Goal: Task Accomplishment & Management: Use online tool/utility

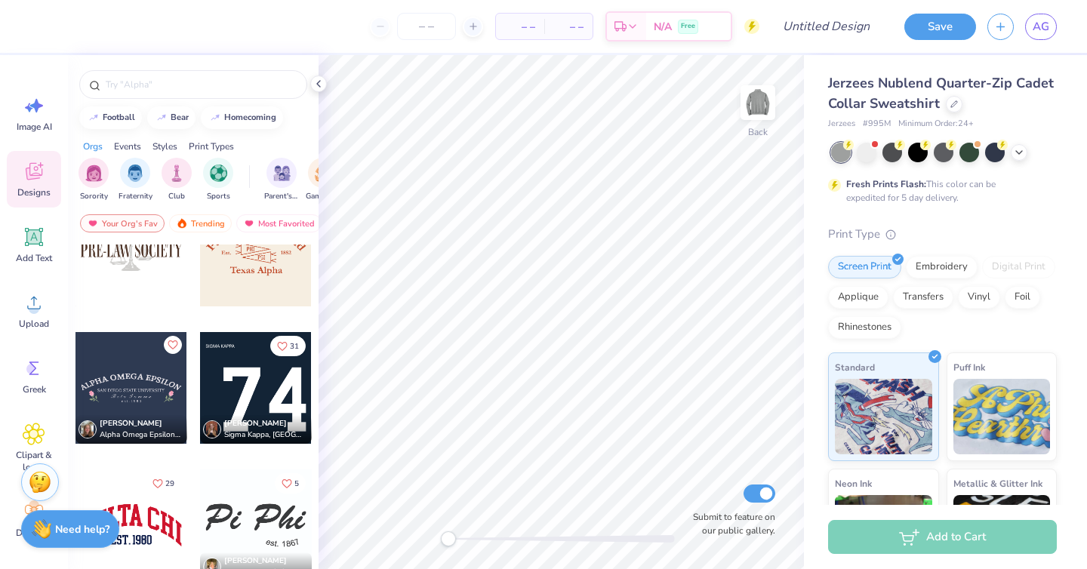
scroll to position [718, 0]
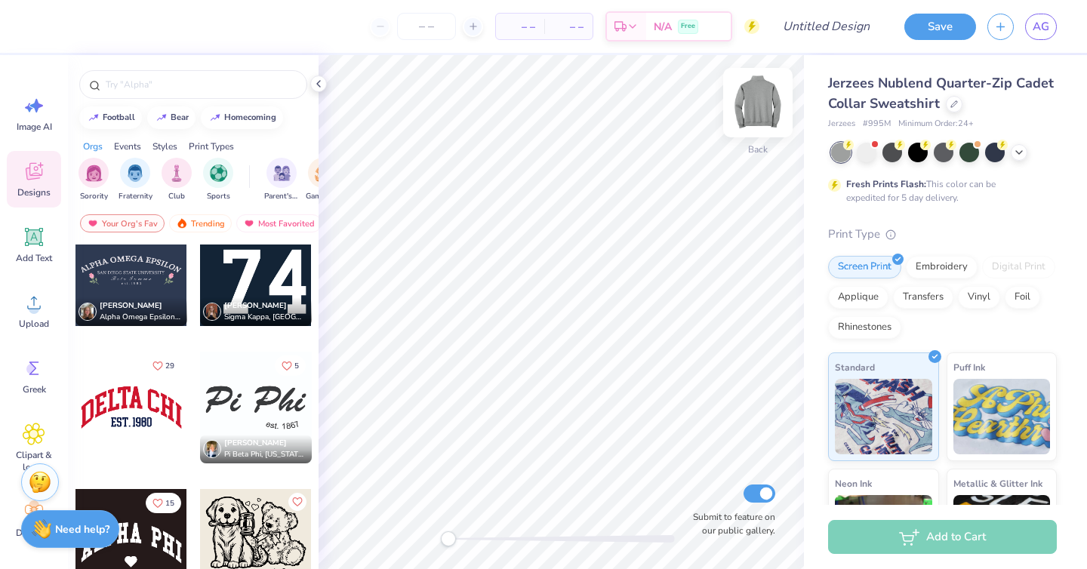
click at [760, 111] on img at bounding box center [758, 102] width 60 height 60
click at [264, 278] on div at bounding box center [256, 270] width 112 height 112
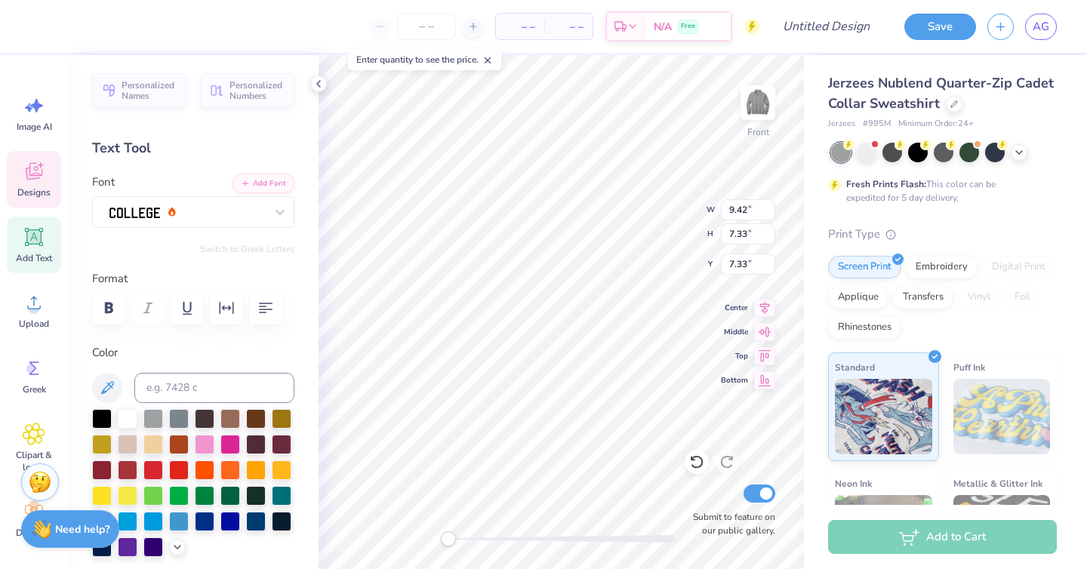
type textarea "02"
type input "3.28"
type input "0.37"
type input "4.73"
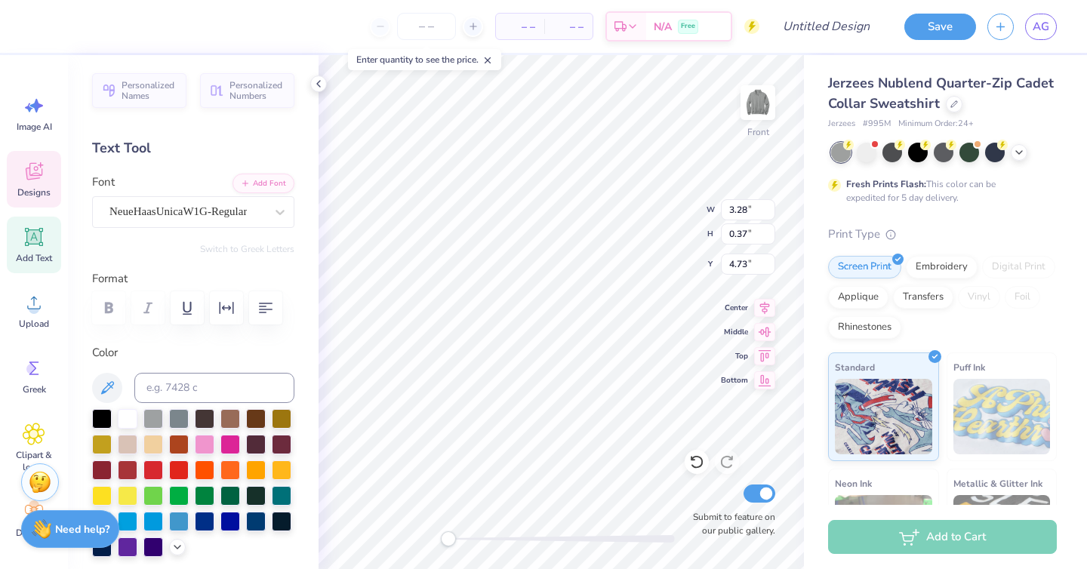
type textarea "S"
type textarea "Phi Alpha Delta"
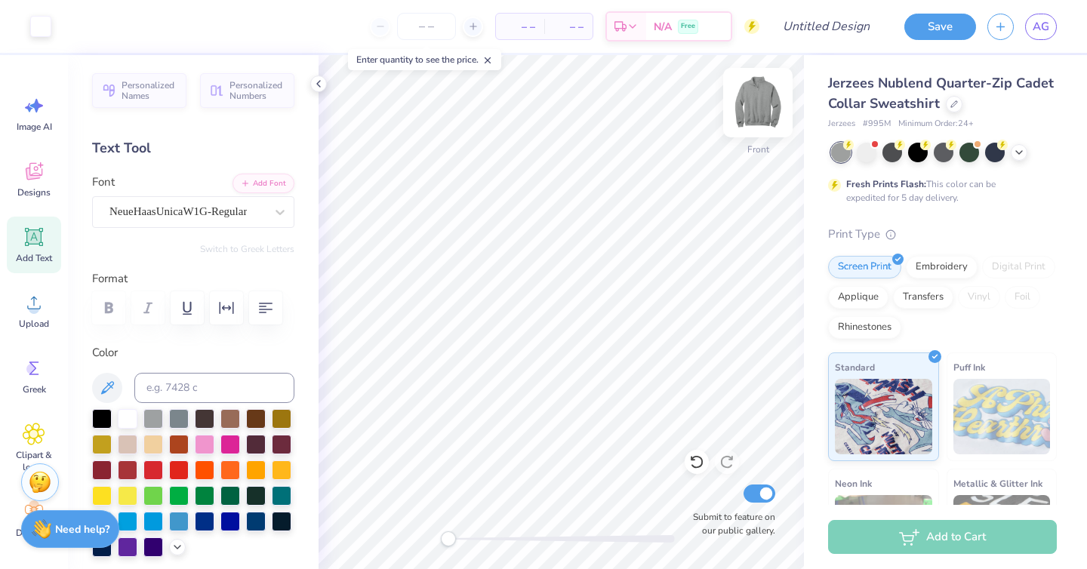
click at [761, 112] on img at bounding box center [758, 102] width 60 height 60
click at [766, 93] on img at bounding box center [758, 102] width 60 height 60
click at [742, 115] on img at bounding box center [758, 102] width 60 height 60
click at [783, 119] on img at bounding box center [758, 102] width 60 height 60
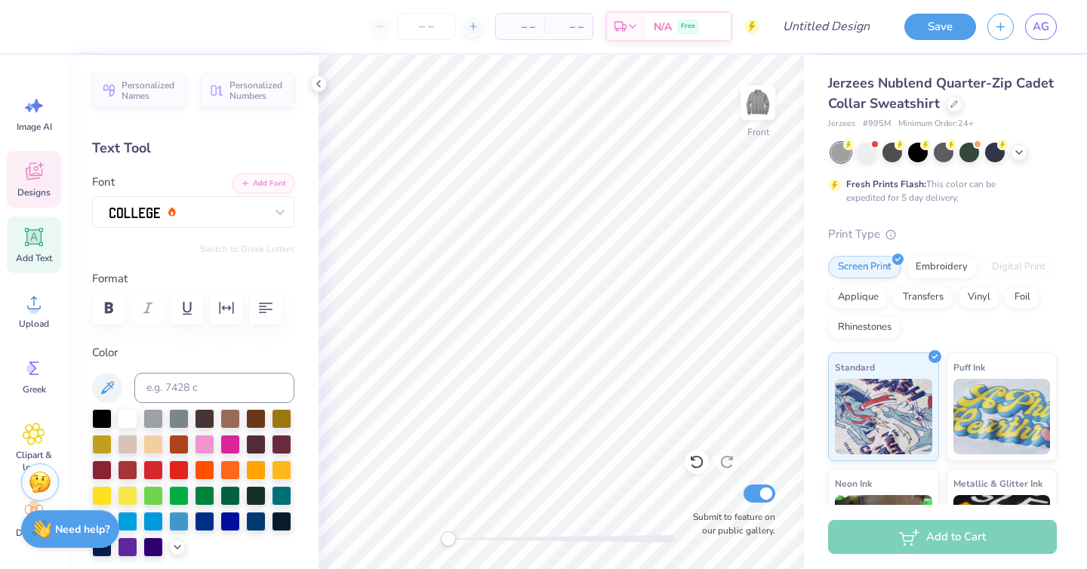
click at [31, 196] on span "Designs" at bounding box center [33, 193] width 33 height 12
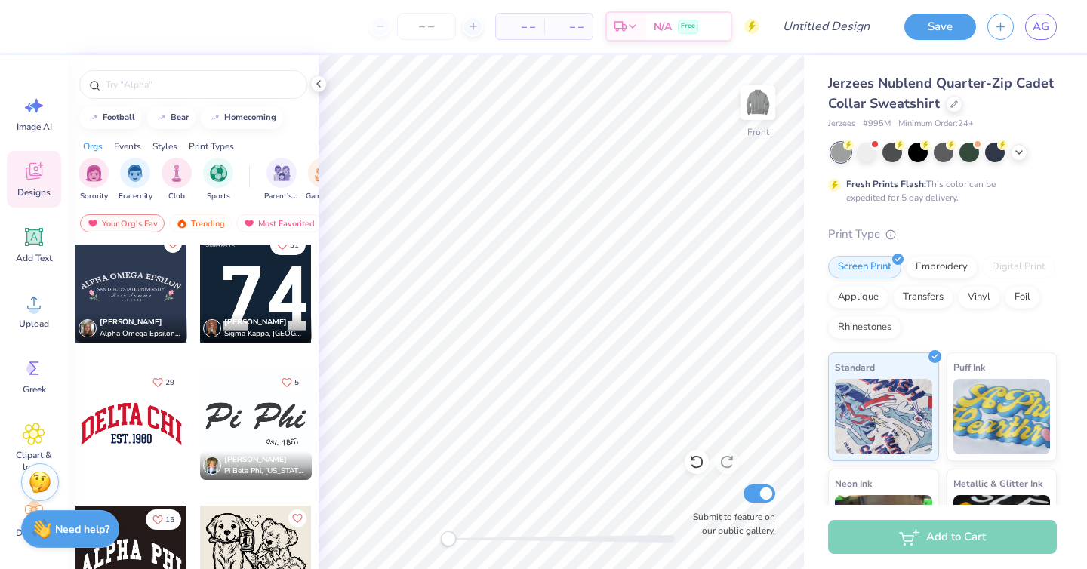
scroll to position [690, 0]
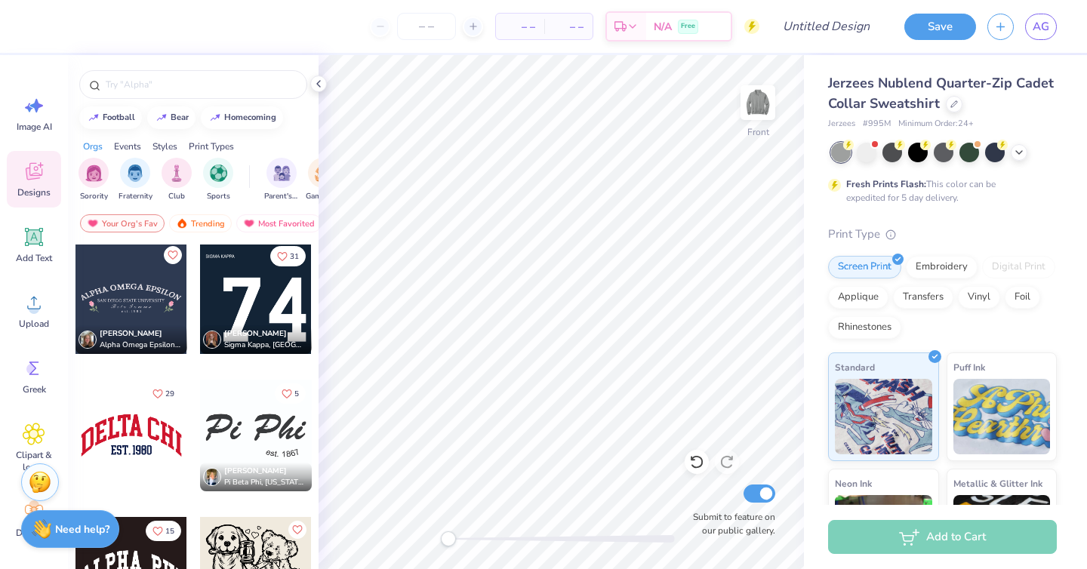
click at [161, 439] on div "6 [PERSON_NAME] Alpha Omega Epsilon, [GEOGRAPHIC_DATA] 31 [PERSON_NAME] Sigma K…" at bounding box center [193, 435] width 251 height 381
click at [136, 440] on div at bounding box center [132, 436] width 112 height 112
click at [767, 101] on img at bounding box center [758, 102] width 60 height 60
click at [159, 418] on div at bounding box center [132, 436] width 112 height 112
click at [632, 222] on div "Back W 7.94 7.94 " H 3.37 3.37 " Y 3.00 3.00 " Center Middle Top Bottom Submit …" at bounding box center [562, 312] width 486 height 514
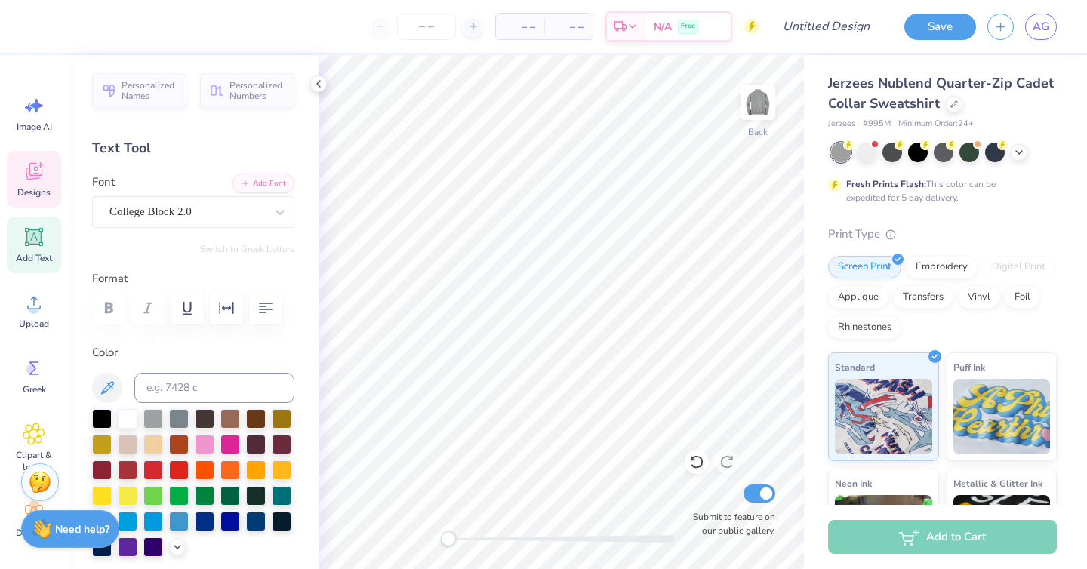
click at [42, 172] on icon at bounding box center [34, 171] width 23 height 23
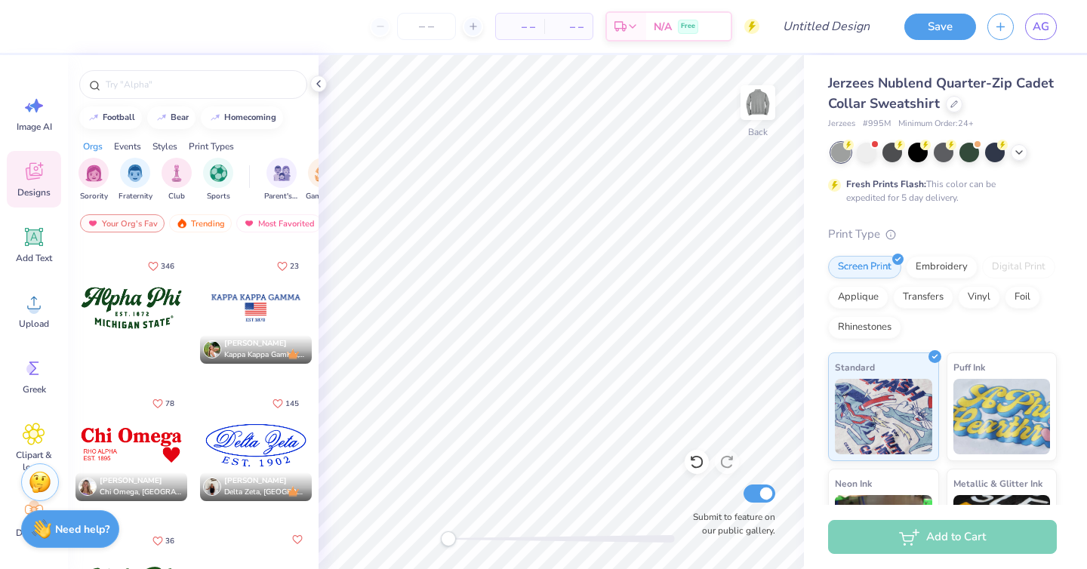
scroll to position [0, 0]
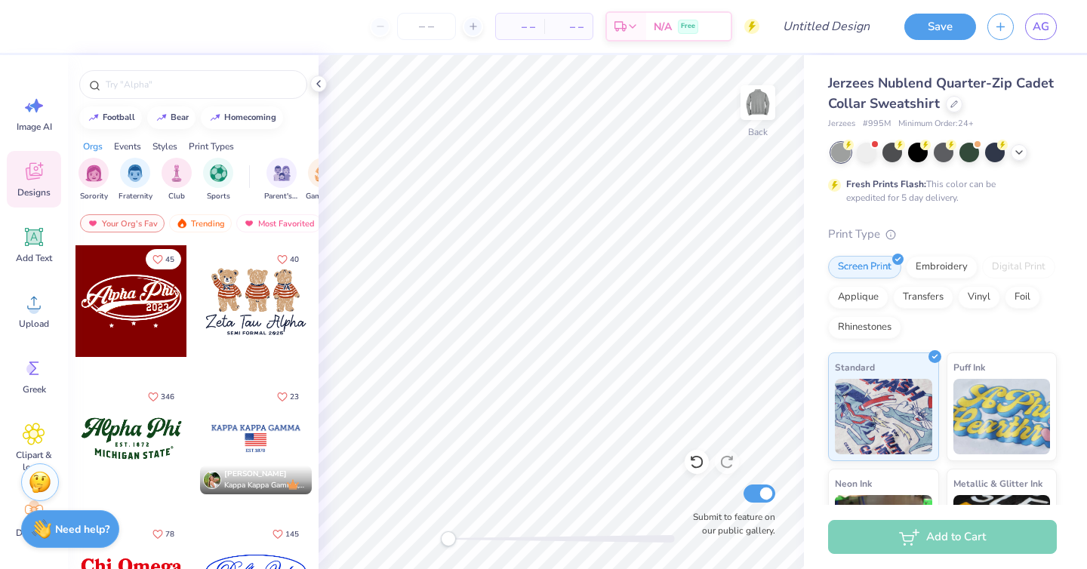
click at [248, 302] on div at bounding box center [256, 301] width 112 height 112
click at [773, 115] on img at bounding box center [758, 102] width 60 height 60
click at [211, 325] on div at bounding box center [256, 301] width 112 height 112
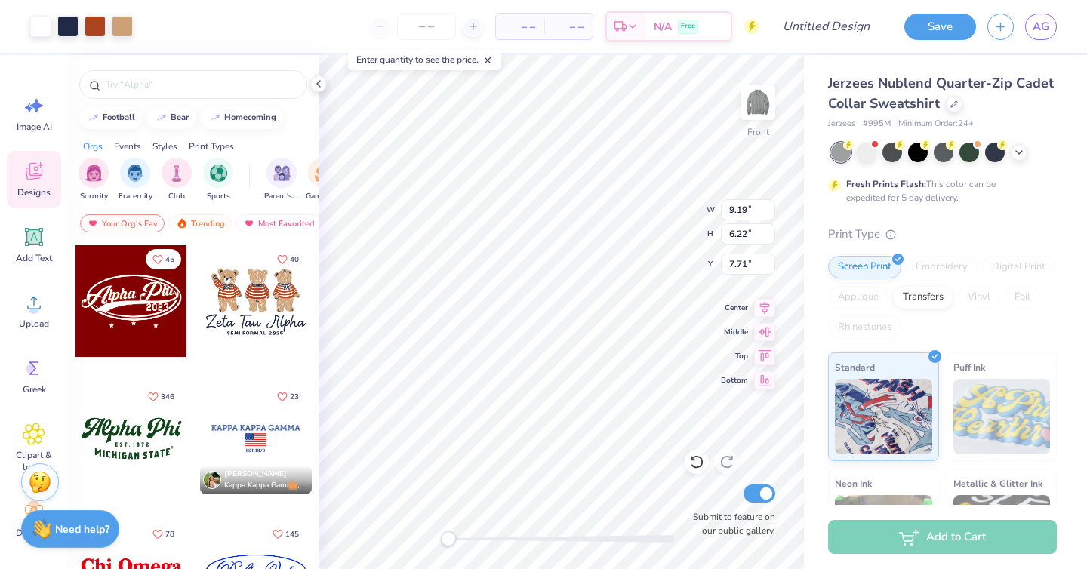
type input "7.71"
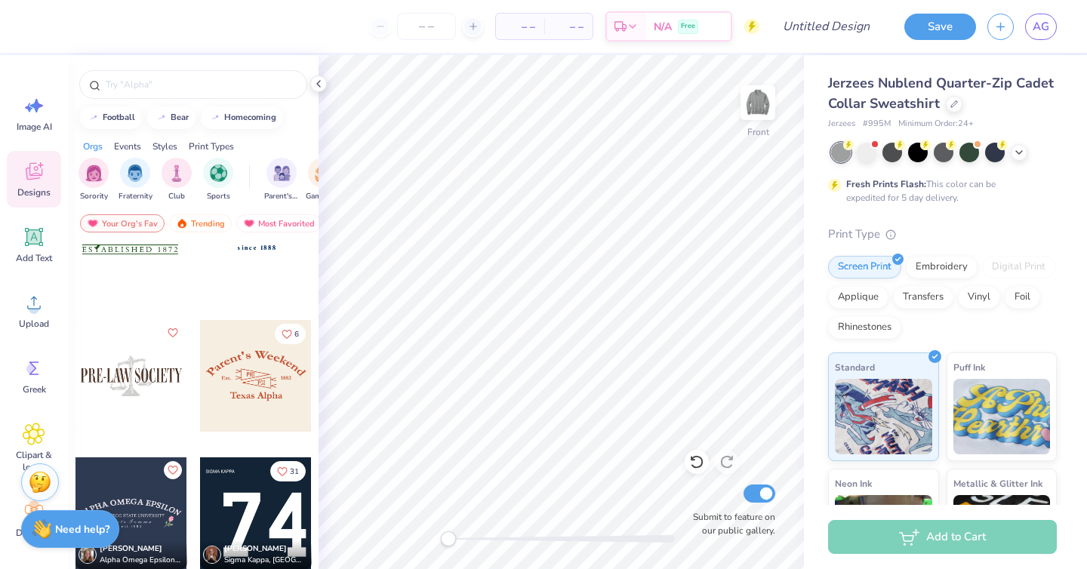
scroll to position [713, 0]
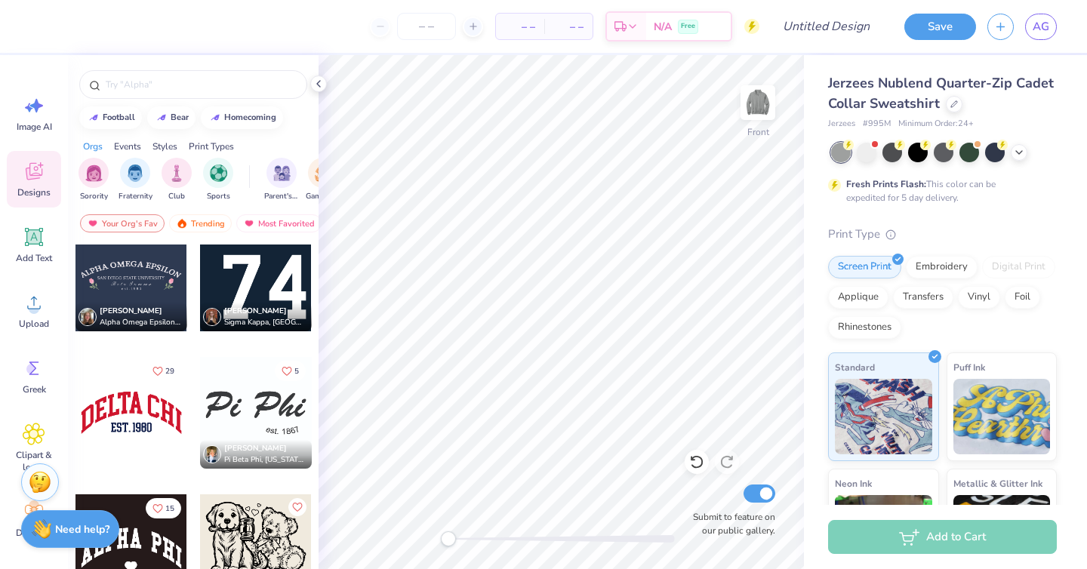
click at [250, 524] on div at bounding box center [256, 551] width 112 height 112
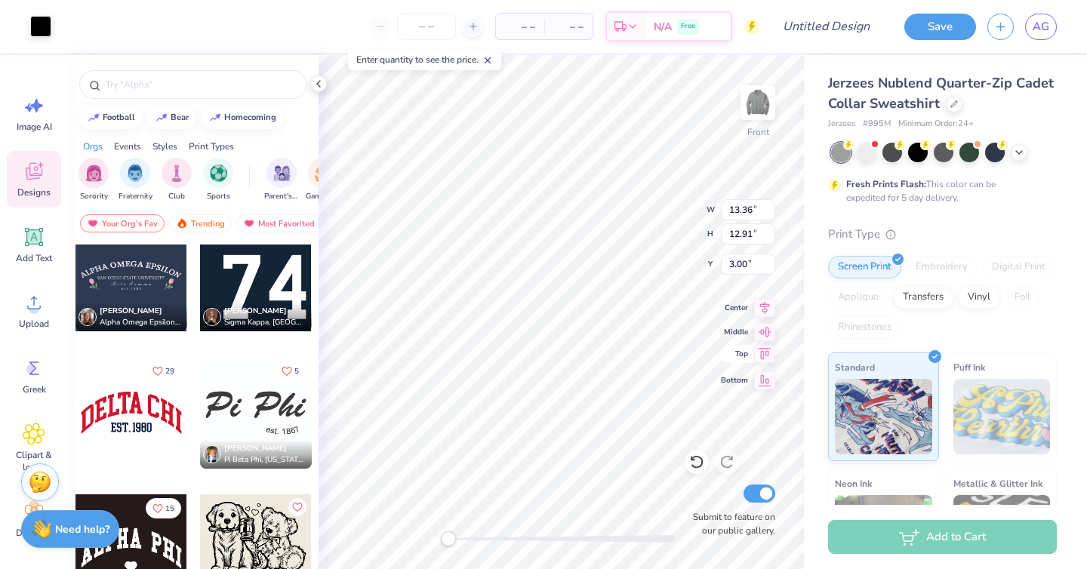
click at [729, 351] on span "Top" at bounding box center [734, 354] width 27 height 12
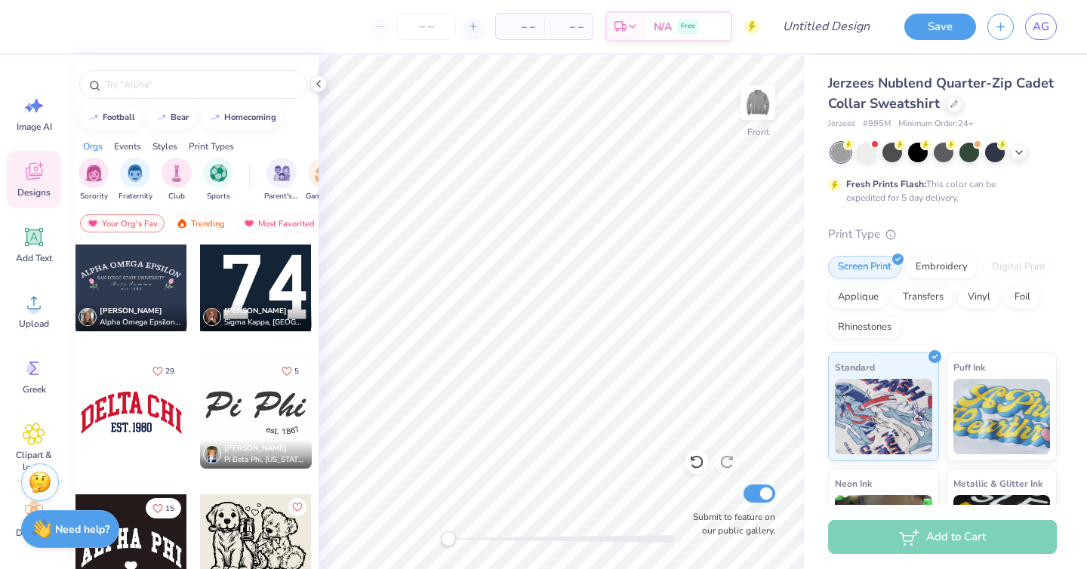
scroll to position [718, 0]
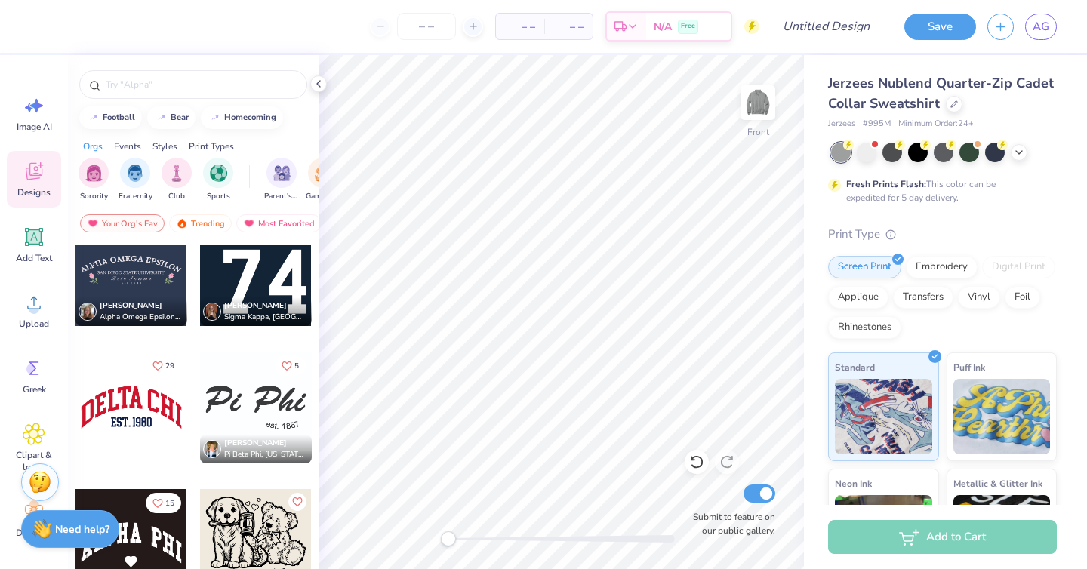
click at [117, 414] on div at bounding box center [132, 408] width 112 height 112
click at [762, 122] on img at bounding box center [758, 102] width 60 height 60
click at [128, 270] on div at bounding box center [132, 270] width 112 height 112
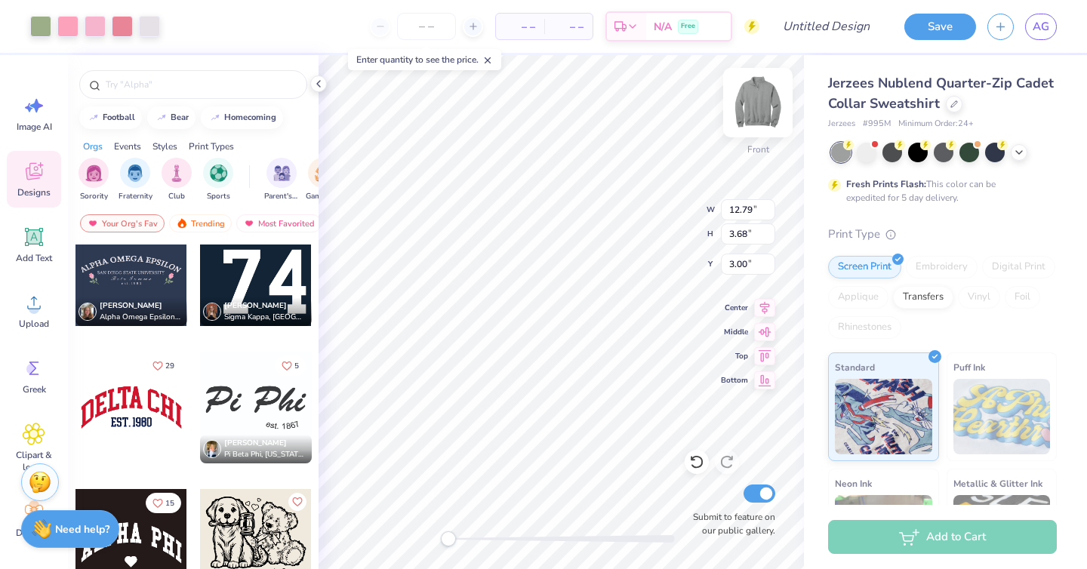
click at [745, 114] on img at bounding box center [758, 102] width 60 height 60
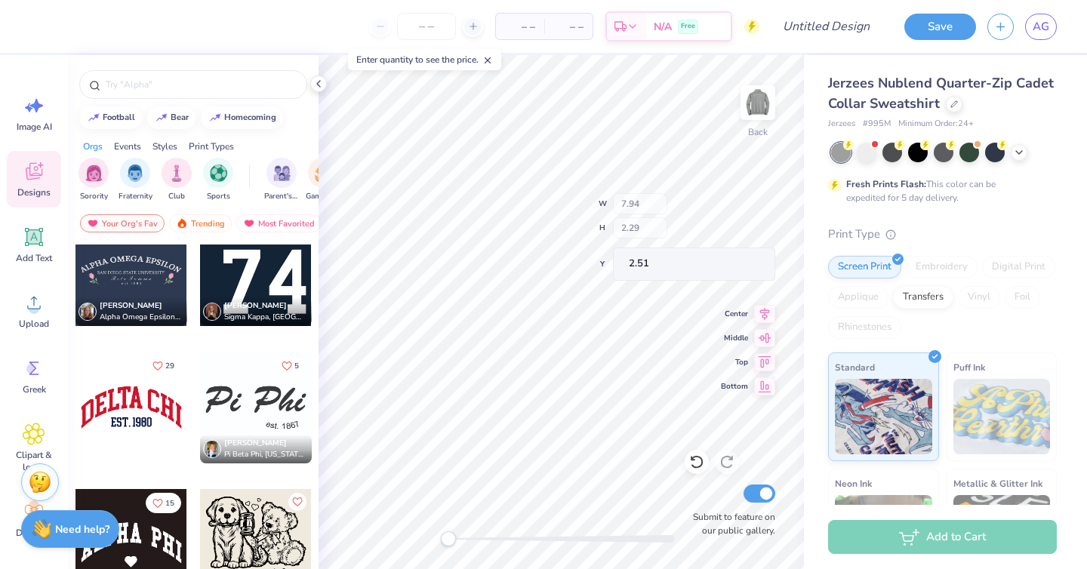
type input "7.94"
type input "2.29"
type input "2.51"
click at [754, 115] on img at bounding box center [758, 102] width 60 height 60
click at [761, 105] on img at bounding box center [758, 102] width 60 height 60
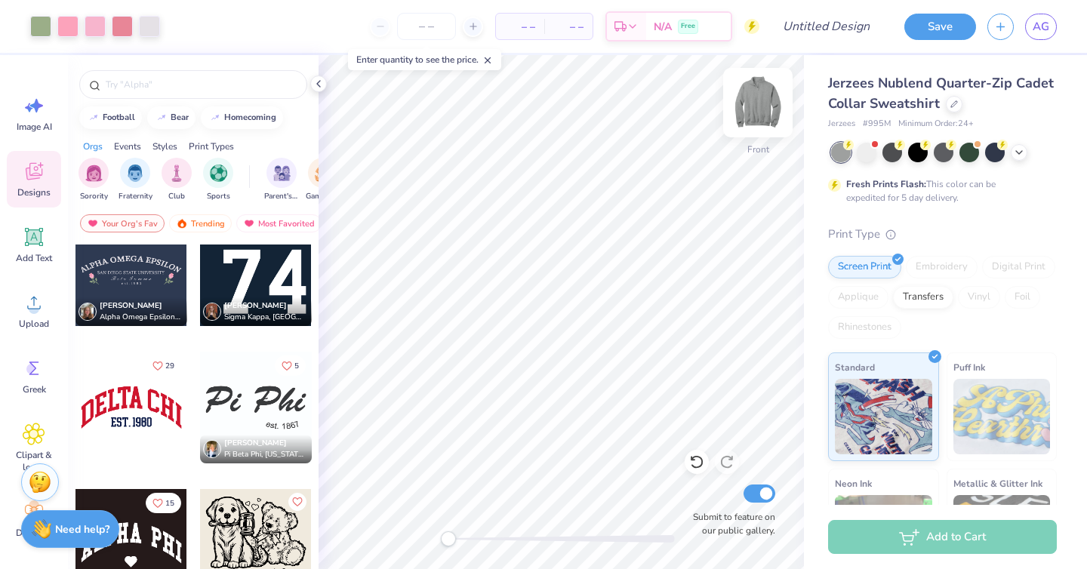
click at [761, 108] on img at bounding box center [758, 102] width 60 height 60
click at [750, 110] on img at bounding box center [758, 102] width 60 height 60
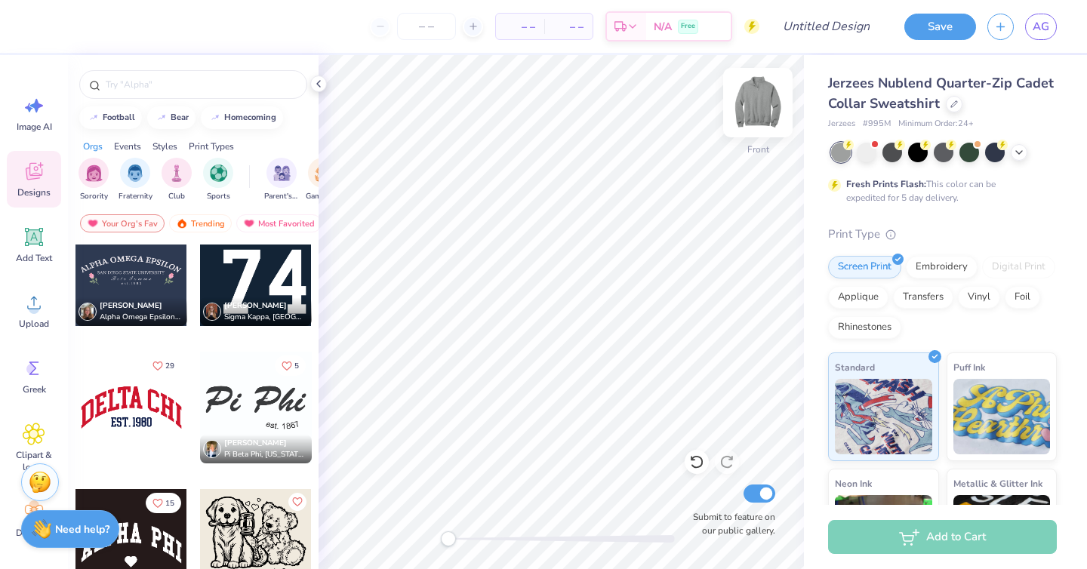
click at [754, 99] on img at bounding box center [758, 102] width 60 height 60
click at [765, 104] on img at bounding box center [758, 102] width 60 height 60
click at [131, 289] on div at bounding box center [132, 270] width 112 height 112
click at [758, 118] on img at bounding box center [758, 102] width 60 height 60
click at [149, 276] on div at bounding box center [132, 270] width 112 height 112
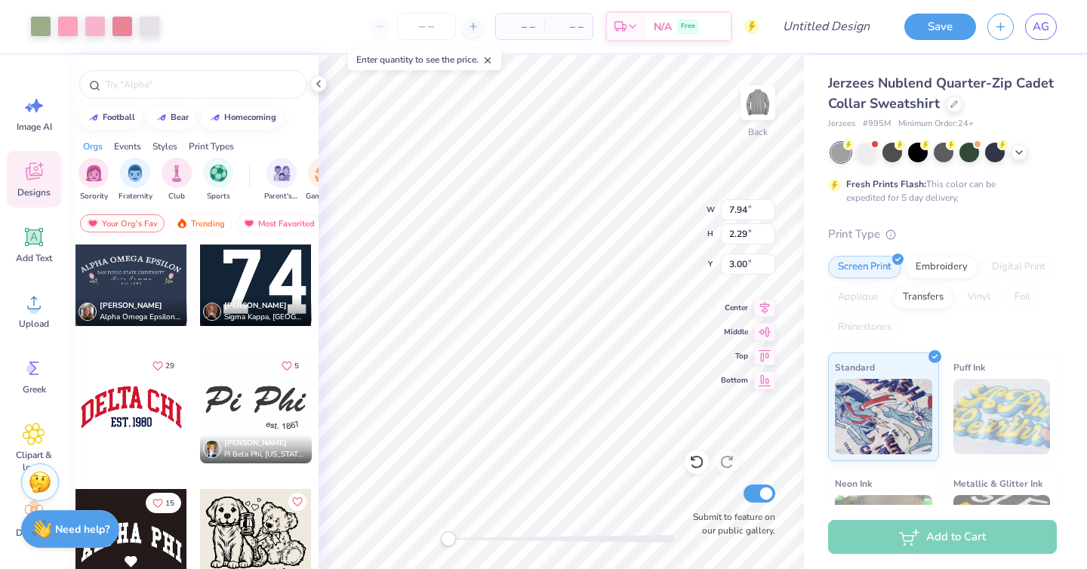
type input "5.46"
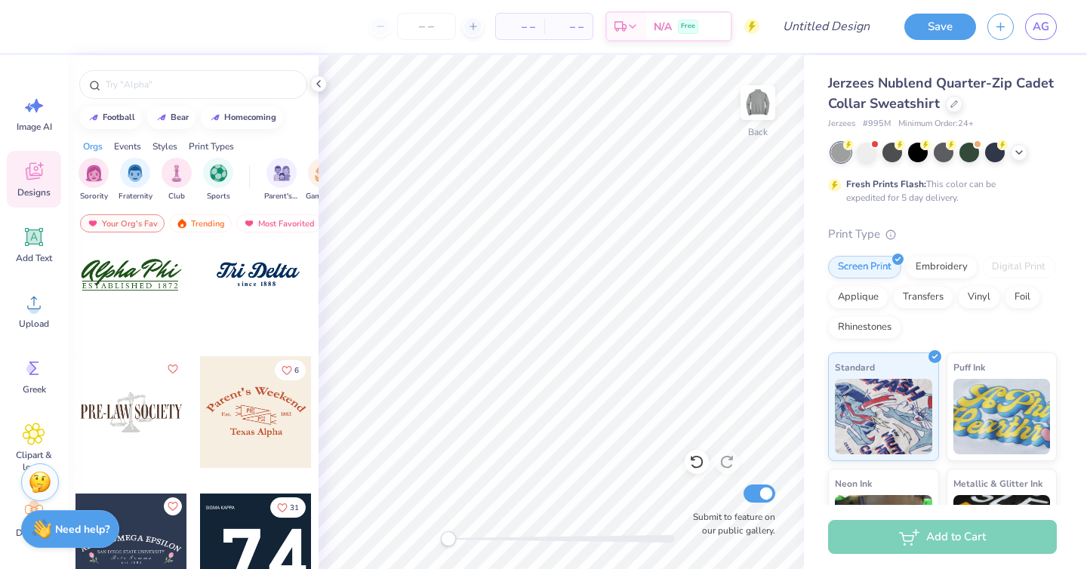
scroll to position [434, 0]
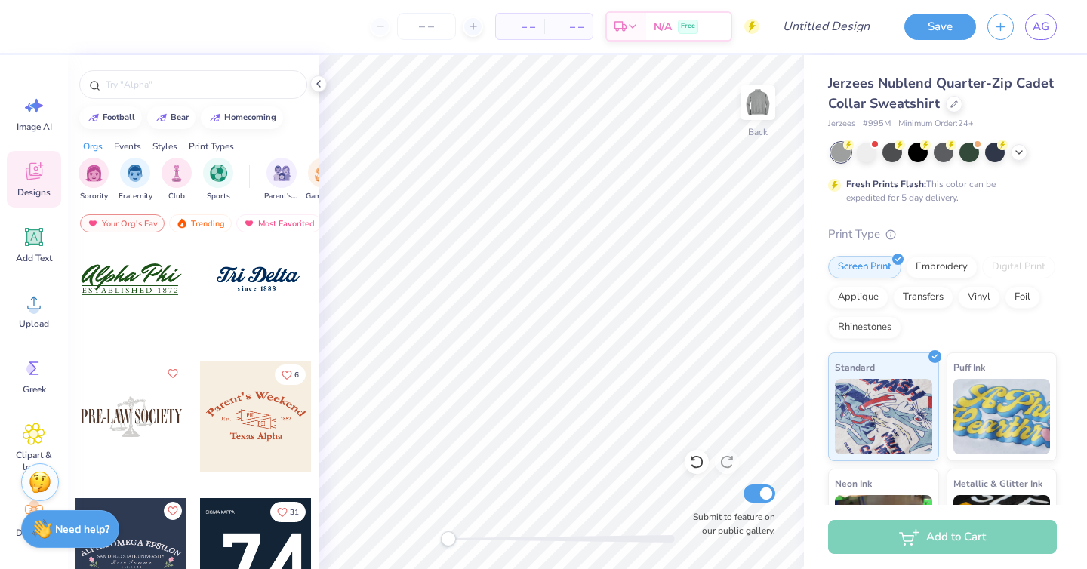
click at [261, 436] on div at bounding box center [256, 417] width 112 height 112
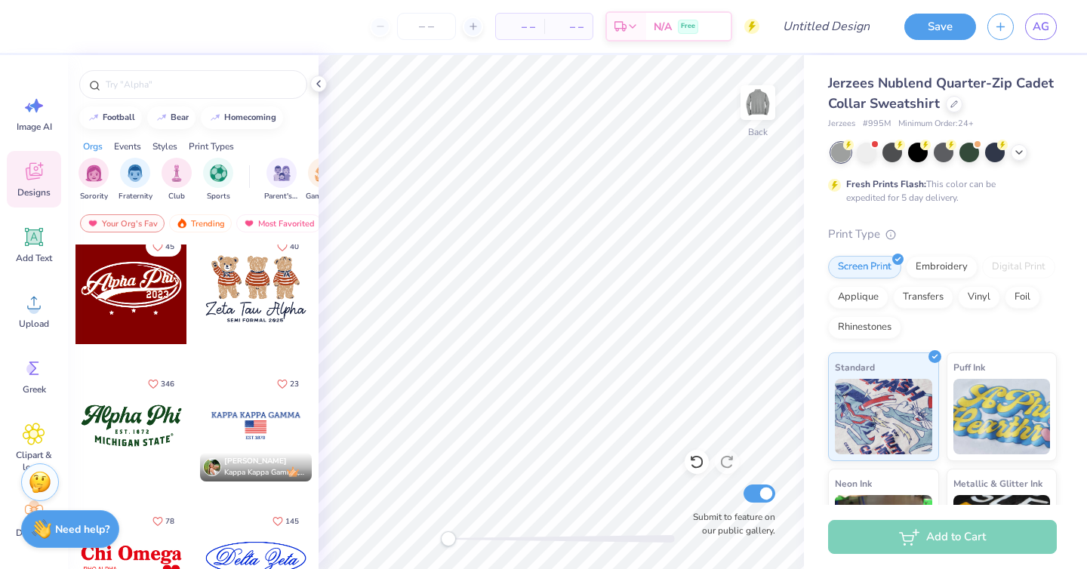
scroll to position [0, 0]
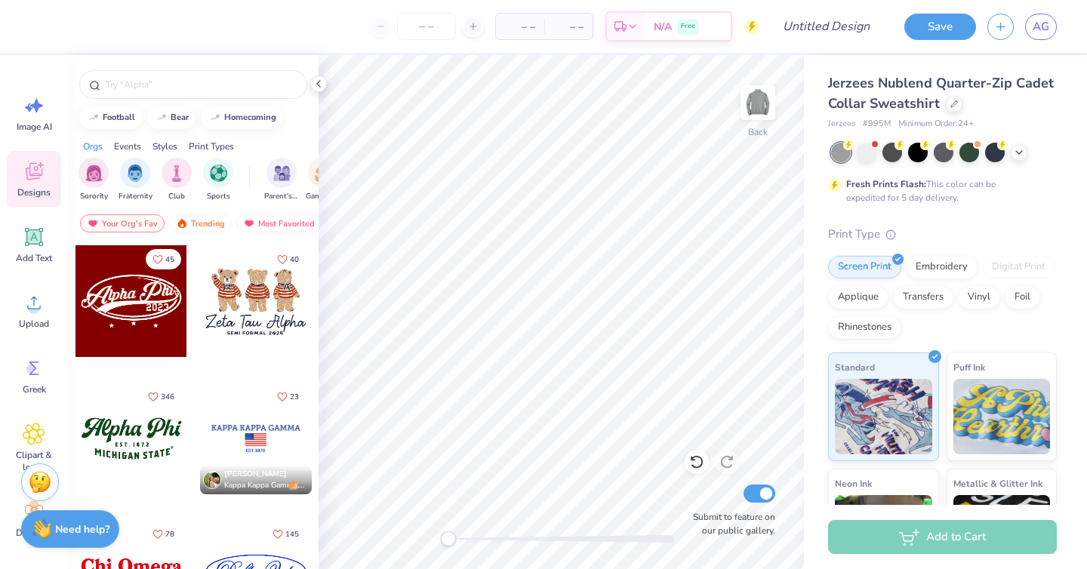
click at [146, 307] on div at bounding box center [132, 301] width 112 height 112
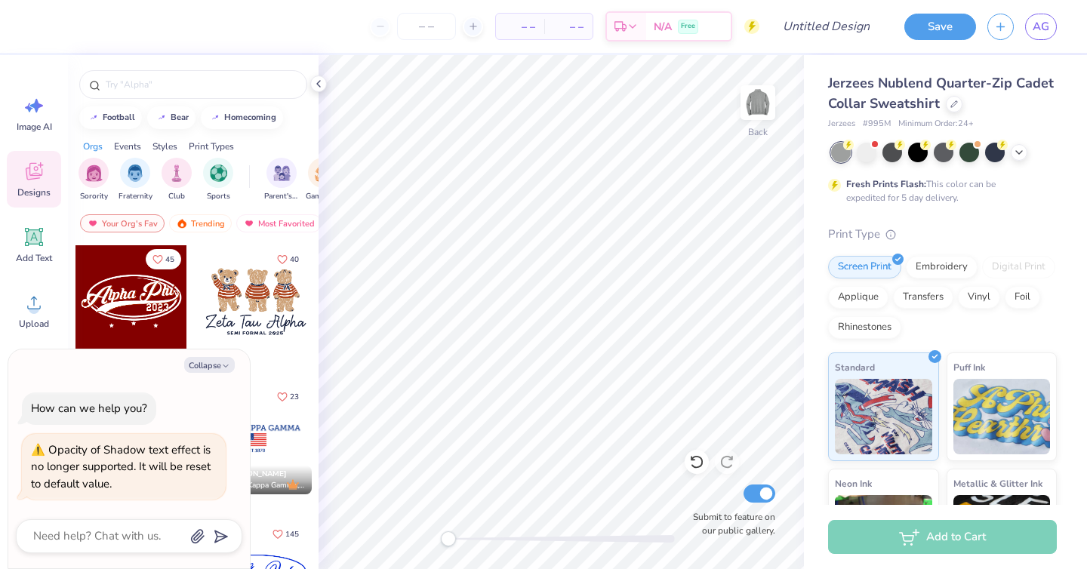
click at [219, 354] on div "Collapse How can we help you? Opacity of Shadow text effect is no longer suppor…" at bounding box center [129, 459] width 242 height 219
click at [214, 369] on button "Collapse" at bounding box center [209, 365] width 51 height 16
type textarea "x"
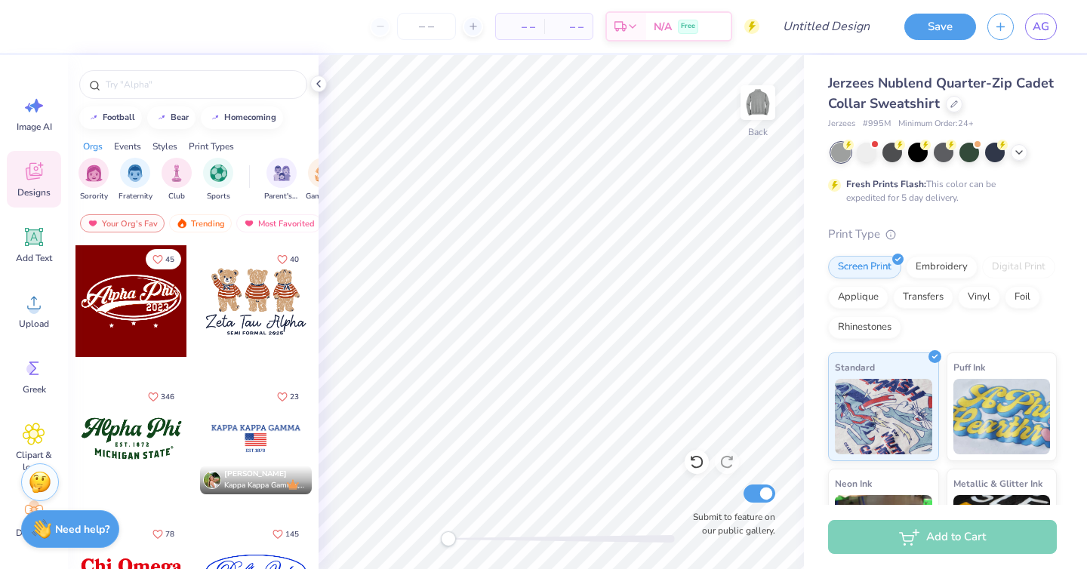
click at [144, 416] on div at bounding box center [132, 439] width 112 height 112
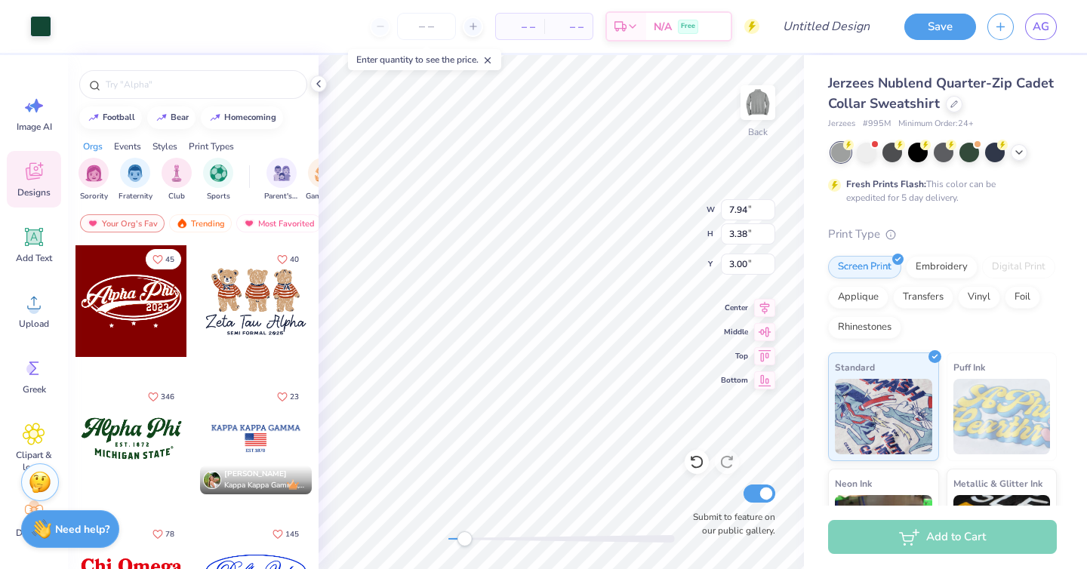
drag, startPoint x: 449, startPoint y: 541, endPoint x: 463, endPoint y: 537, distance: 15.0
click at [463, 537] on div "Accessibility label" at bounding box center [464, 539] width 15 height 15
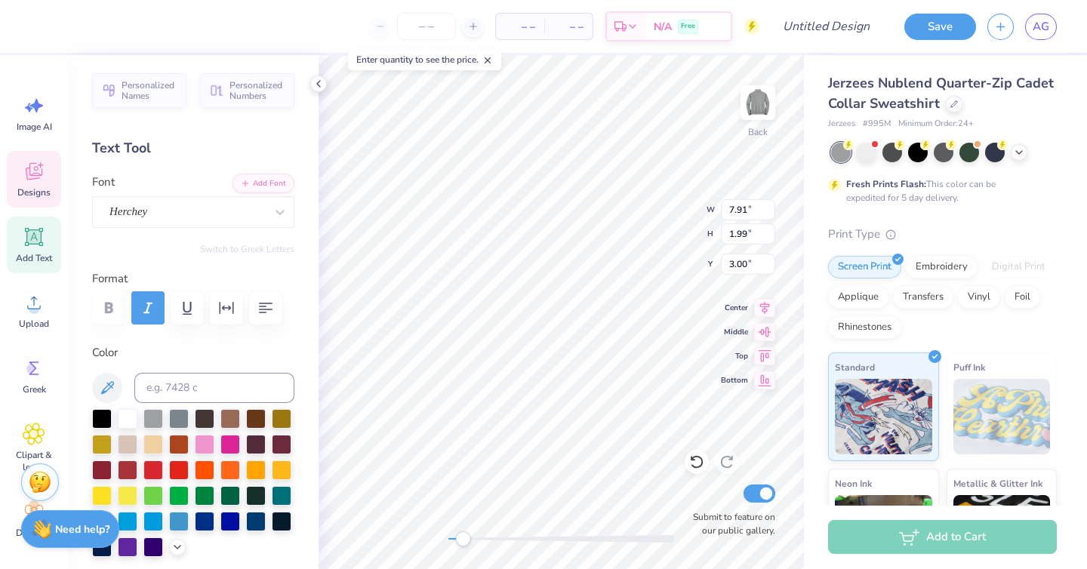
type textarea "A"
type textarea "Phi Alpha Delta"
type input "6.06"
type input "0.90"
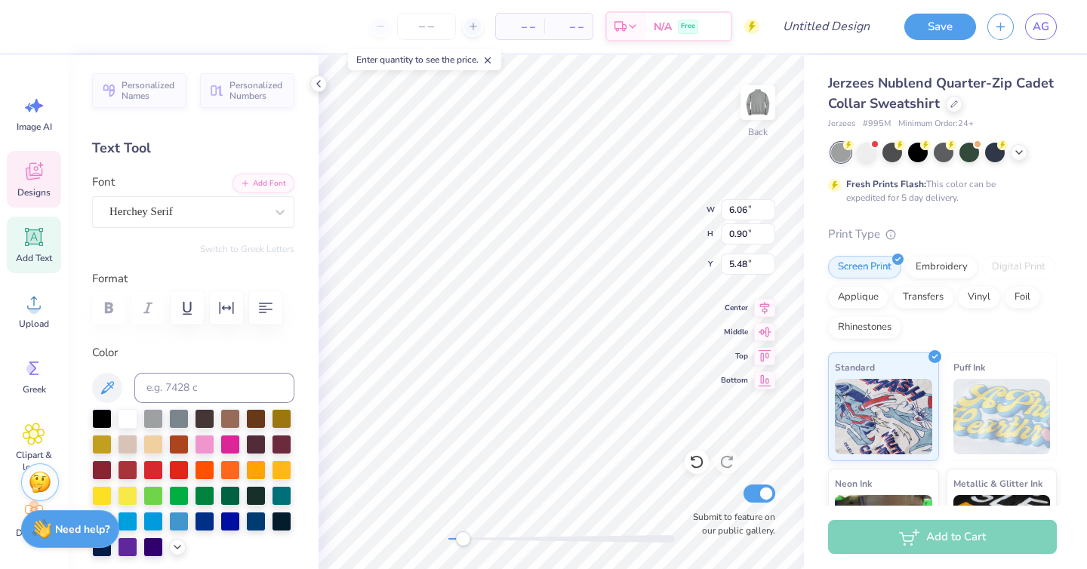
type input "5.48"
type input "8.00"
type input "1.30"
type input "3.25"
drag, startPoint x: 461, startPoint y: 536, endPoint x: 522, endPoint y: 543, distance: 61.5
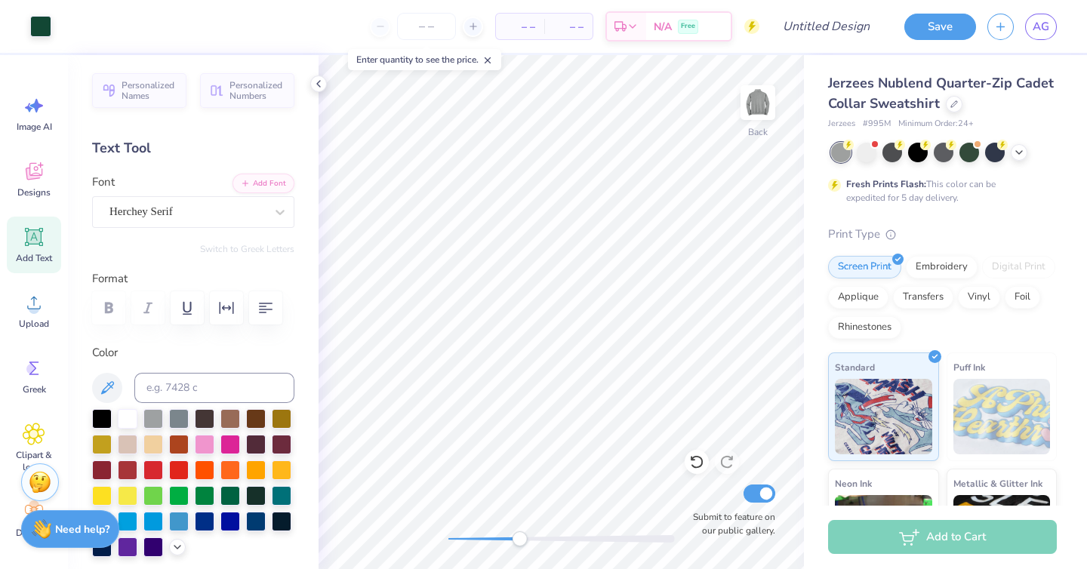
click at [522, 543] on div "Accessibility label" at bounding box center [519, 539] width 15 height 15
type textarea "E S T . 1 902"
type input "6.06"
type input "0.90"
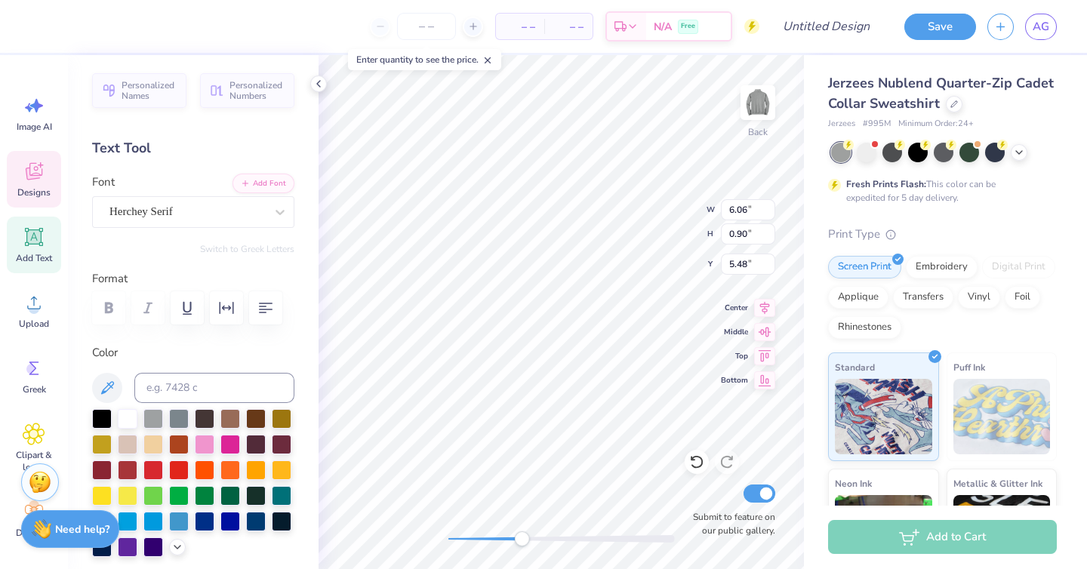
type input "5.48"
type input "0.21"
type input "5.33"
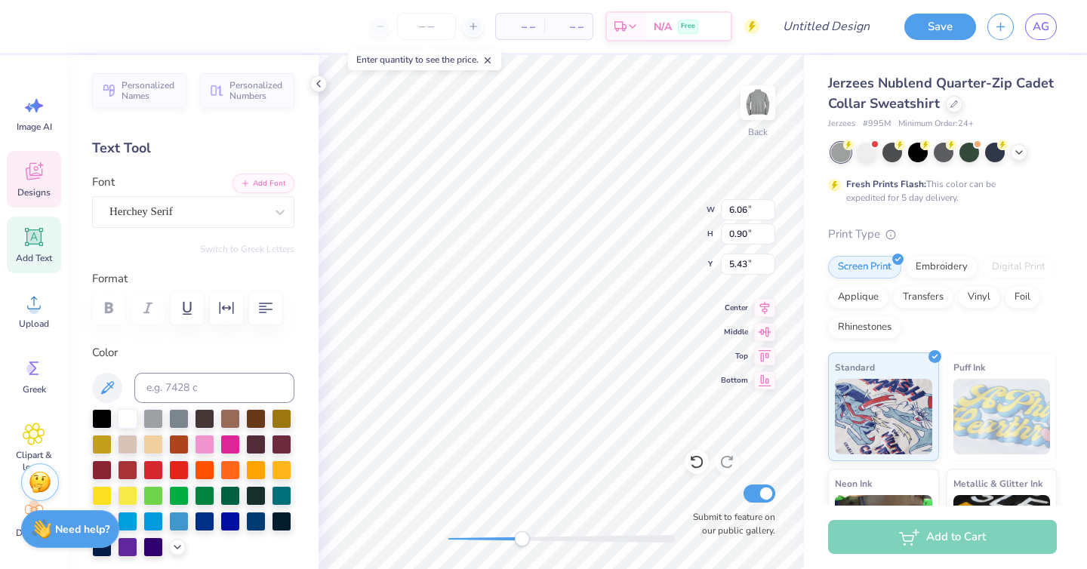
scroll to position [0, 0]
type textarea "M"
type textarea "[GEOGRAPHIC_DATA][US_STATE] urbana-[GEOGRAPHIC_DATA]"
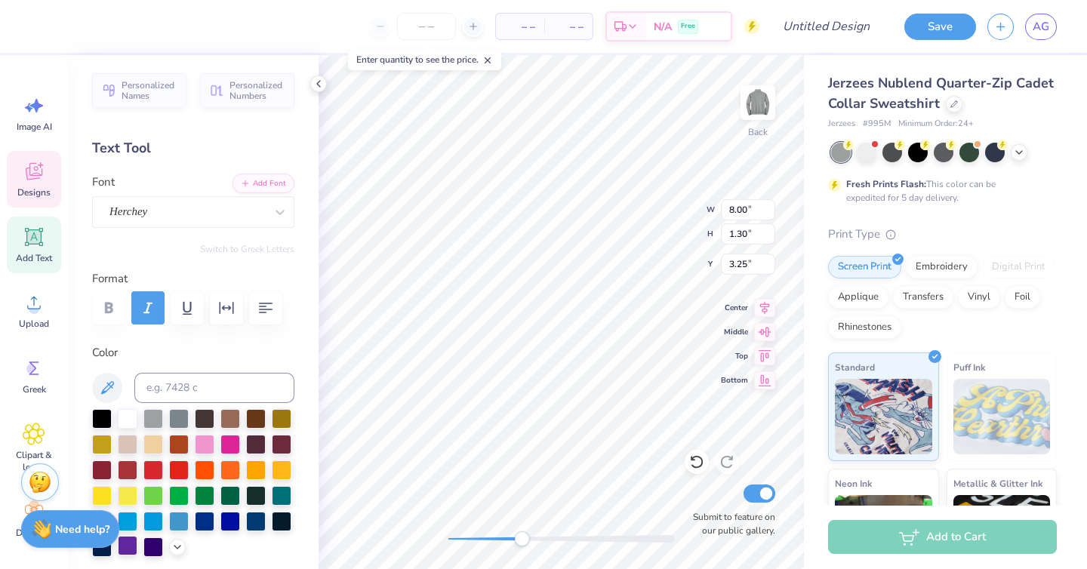
click at [128, 547] on div at bounding box center [128, 546] width 20 height 20
type input "7.94"
type input "1.79"
type input "4.99"
click at [131, 546] on div at bounding box center [128, 546] width 20 height 20
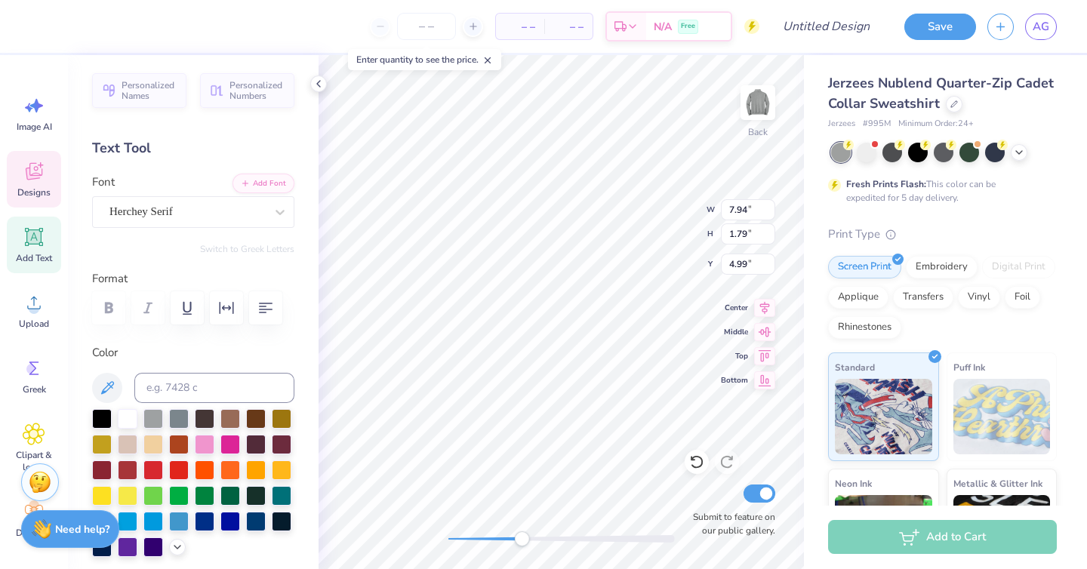
click at [554, 546] on div at bounding box center [562, 539] width 227 height 15
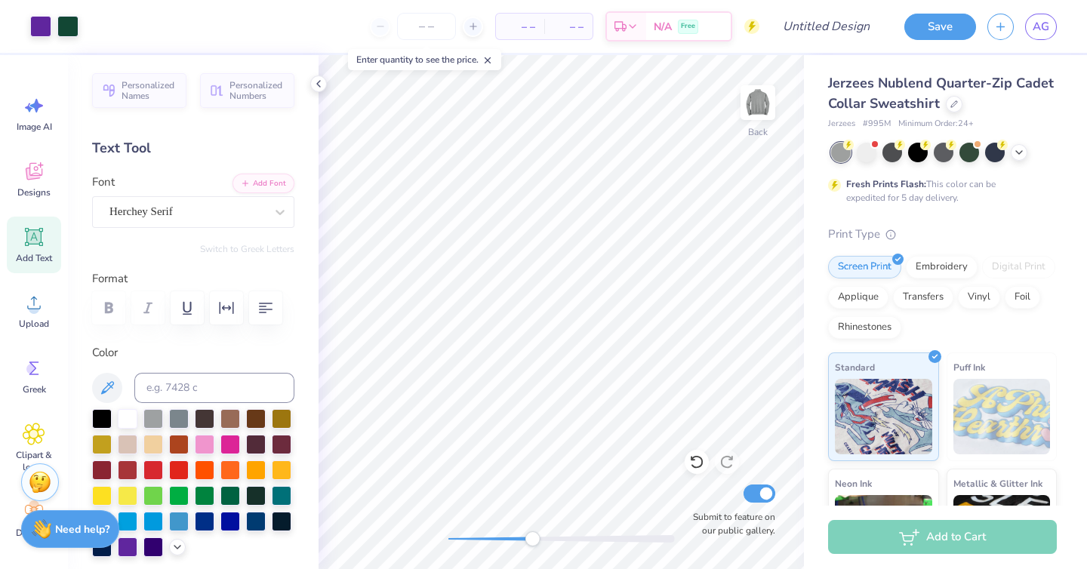
drag, startPoint x: 551, startPoint y: 544, endPoint x: 515, endPoint y: 544, distance: 36.2
click at [525, 544] on div "Accessibility label" at bounding box center [532, 539] width 15 height 15
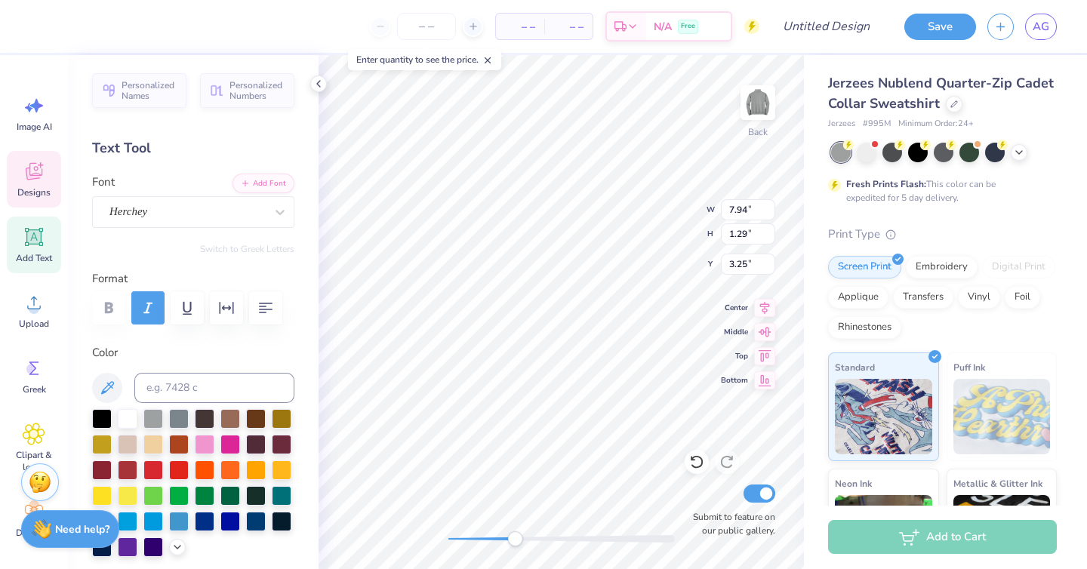
type input "1.29"
type input "3.25"
type input "1.79"
type input "4.99"
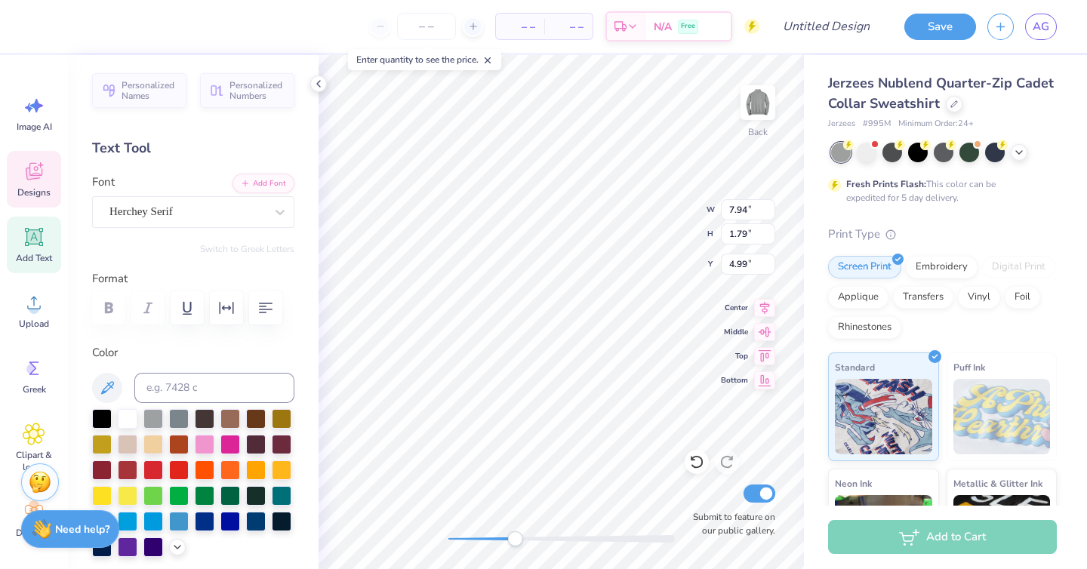
click at [504, 542] on div at bounding box center [562, 539] width 227 height 15
click at [635, 200] on div "Back W 7.94 7.94 " H 1.79 1.79 " Y 4.99 4.99 " Center Middle Top Bottom Submit …" at bounding box center [562, 312] width 486 height 514
type input "1.29"
type input "3.25"
drag, startPoint x: 626, startPoint y: 542, endPoint x: 608, endPoint y: 542, distance: 18.1
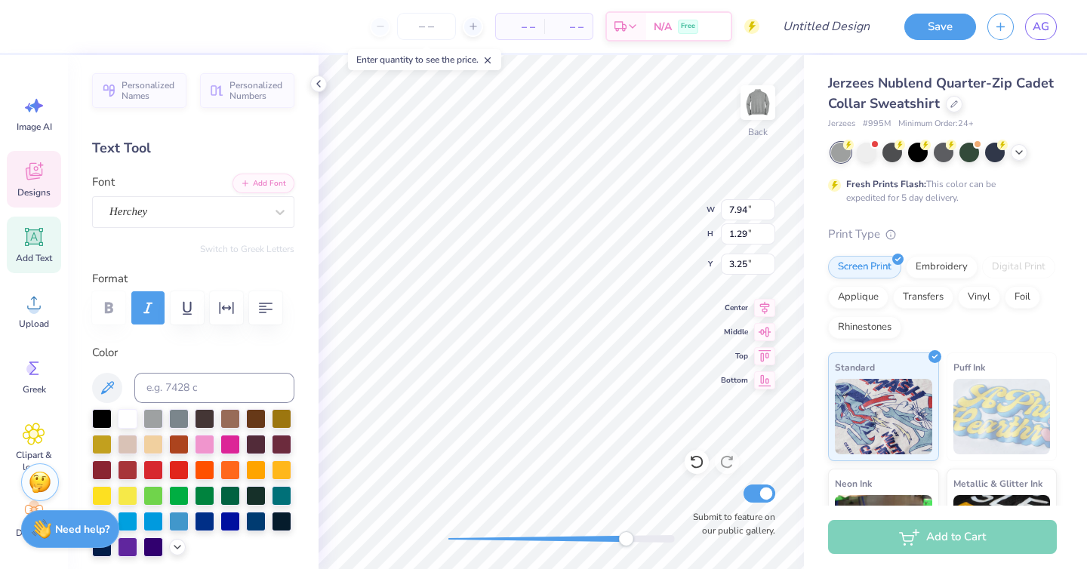
click at [608, 542] on div at bounding box center [562, 539] width 227 height 8
type input "1.79"
type input "4.99"
click at [128, 547] on div at bounding box center [128, 546] width 20 height 20
type input "1.29"
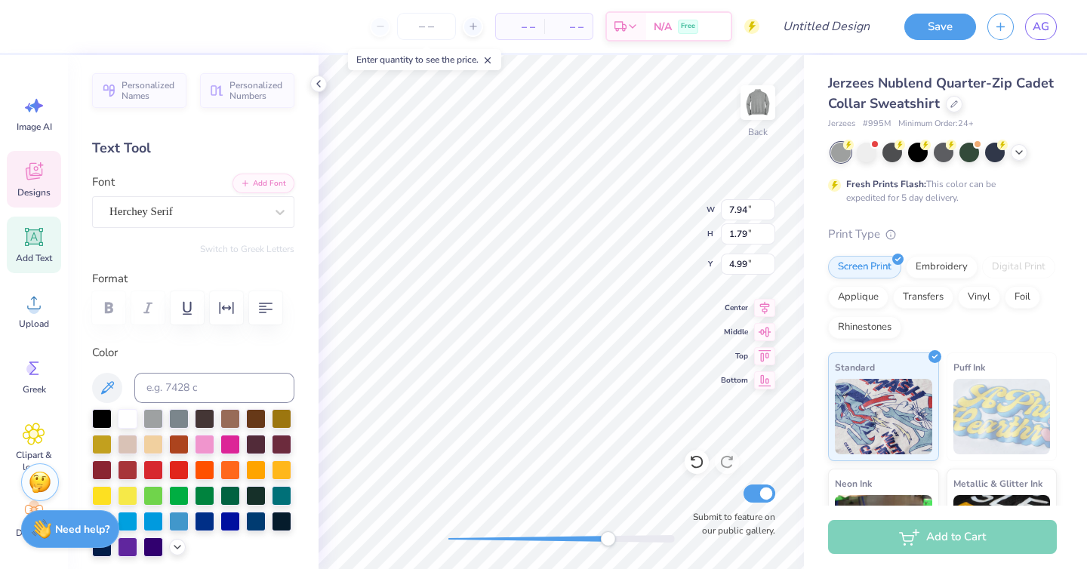
type input "3.25"
type input "7.96"
type input "1.93"
type input "4.86"
type input "7.94"
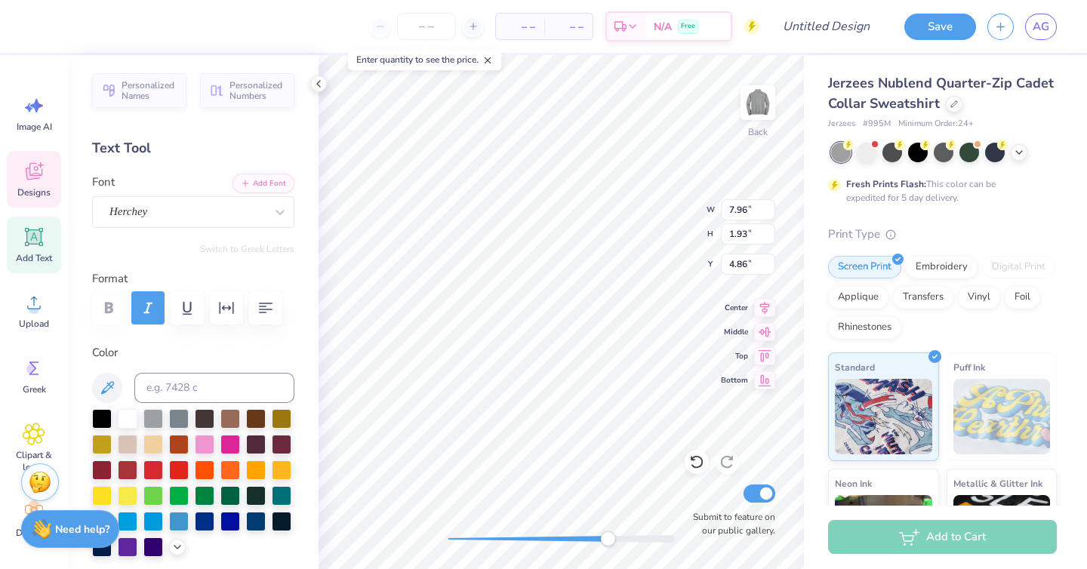
type input "1.29"
type input "3.25"
type input "7.96"
type input "1.91"
type input "4.88"
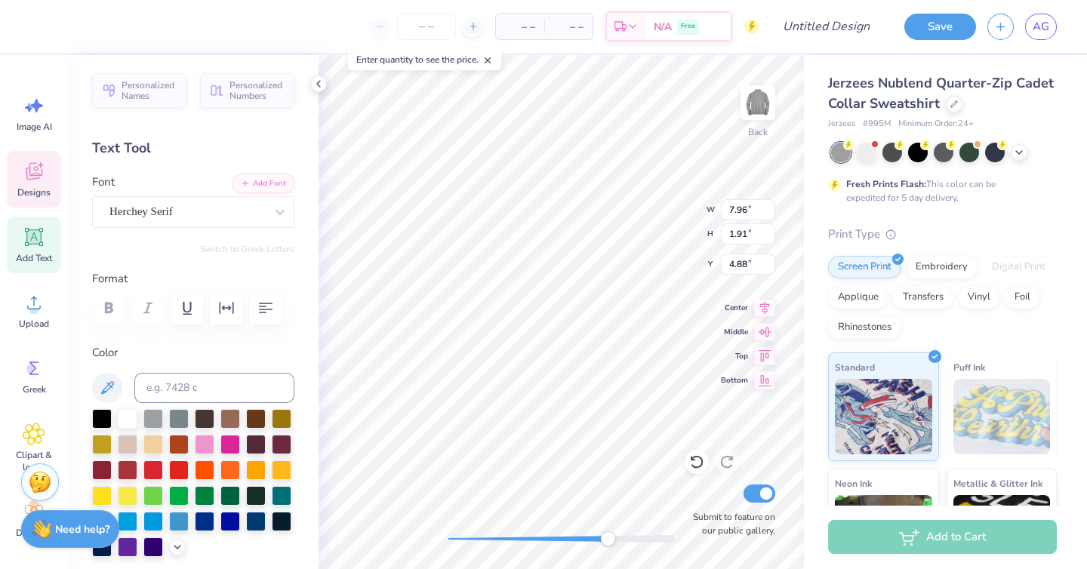
type input "7.94"
type input "1.29"
type input "3.25"
click at [39, 273] on div "Image AI Designs Add Text Upload Greek Clipart & logos Decorate" at bounding box center [34, 316] width 54 height 463
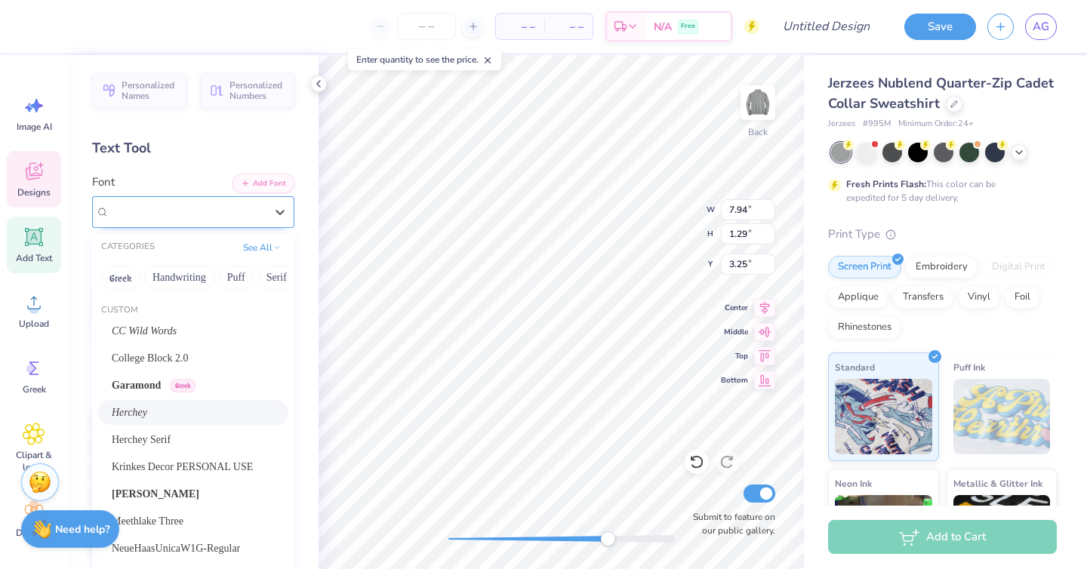
click at [211, 198] on div "Herchey" at bounding box center [193, 212] width 202 height 32
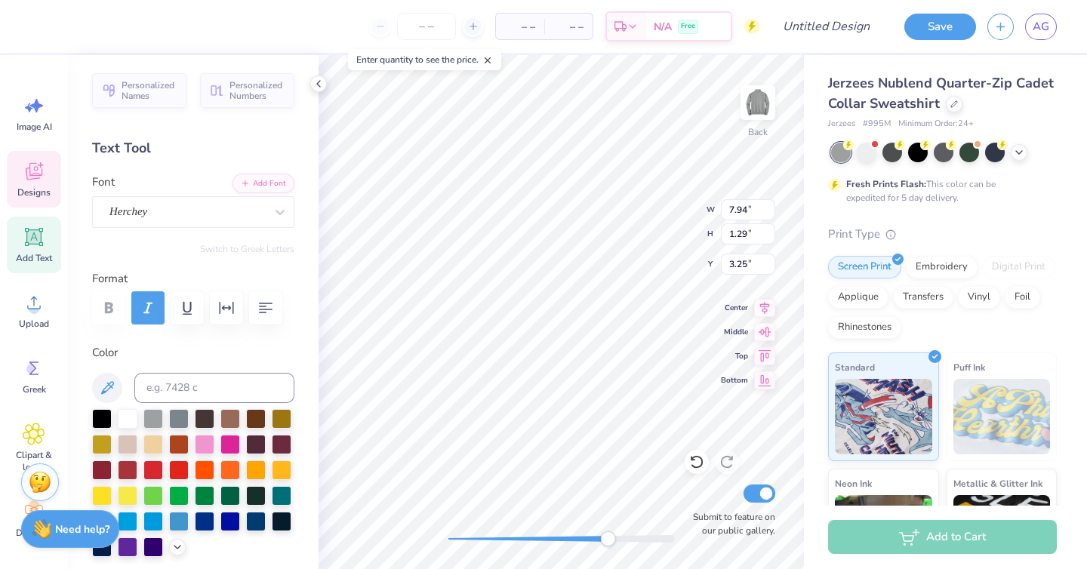
click at [194, 161] on div "Personalized Names Personalized Numbers Text Tool Add Font Font Herchey Switch …" at bounding box center [193, 312] width 251 height 514
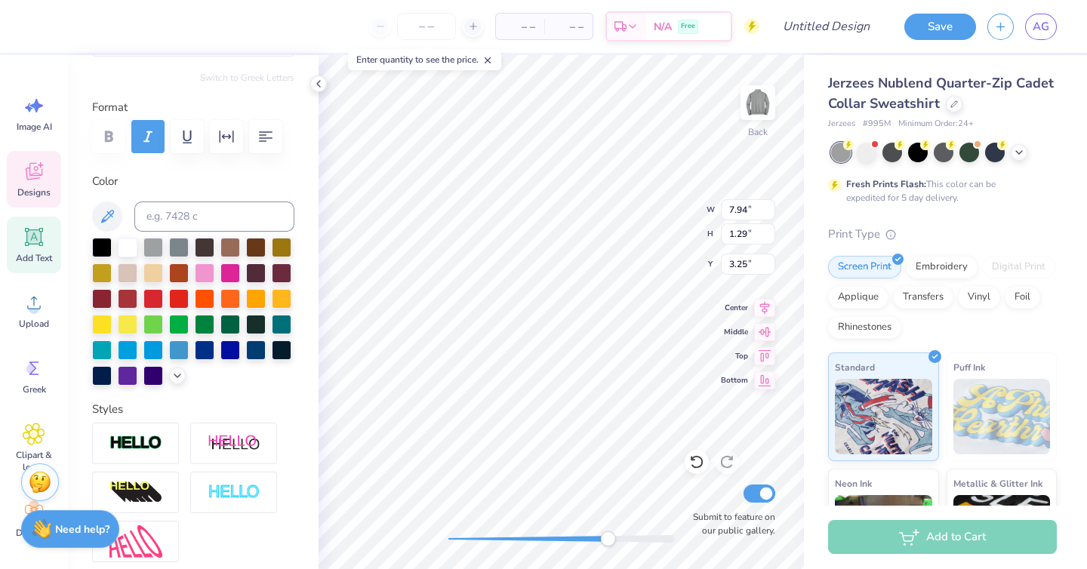
scroll to position [368, 0]
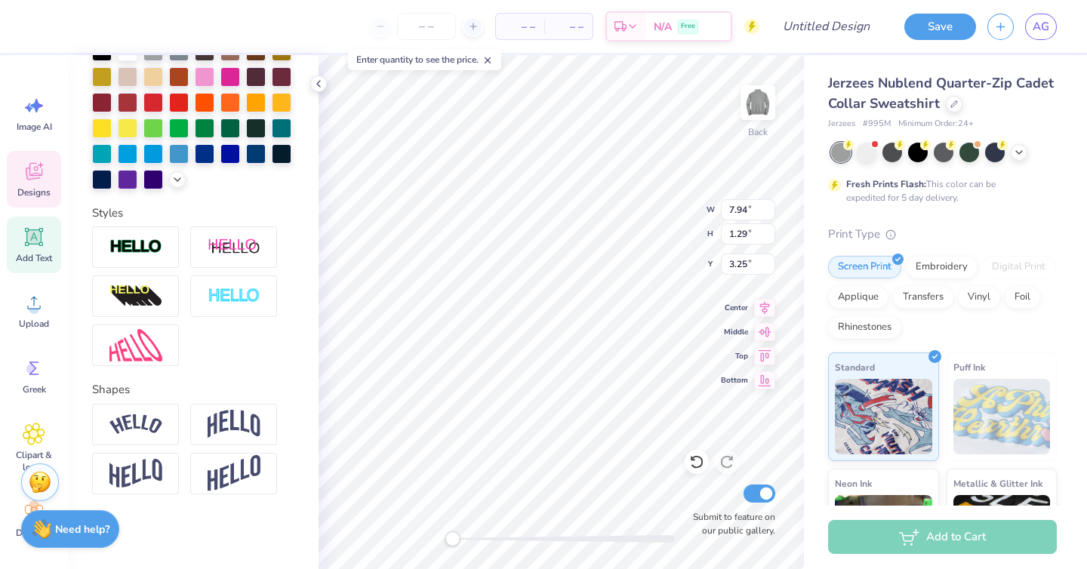
drag, startPoint x: 599, startPoint y: 537, endPoint x: 443, endPoint y: 537, distance: 155.6
click at [449, 537] on div at bounding box center [562, 539] width 227 height 8
click at [1059, 240] on div "Jerzees Nublend Quarter-Zip Cadet Collar Sweatshirt Jerzees # 995M Minimum Orde…" at bounding box center [945, 374] width 283 height 639
click at [1046, 220] on div "Jerzees Nublend Quarter-Zip Cadet Collar Sweatshirt Jerzees # 995M Minimum Orde…" at bounding box center [942, 383] width 229 height 621
click at [692, 453] on div at bounding box center [697, 462] width 24 height 24
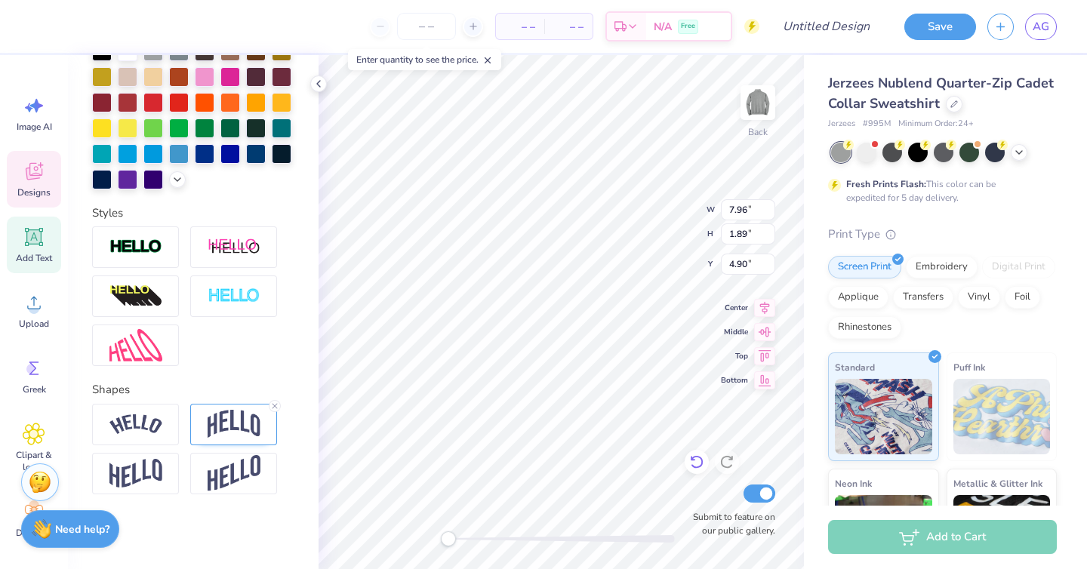
click at [692, 453] on div at bounding box center [697, 462] width 24 height 24
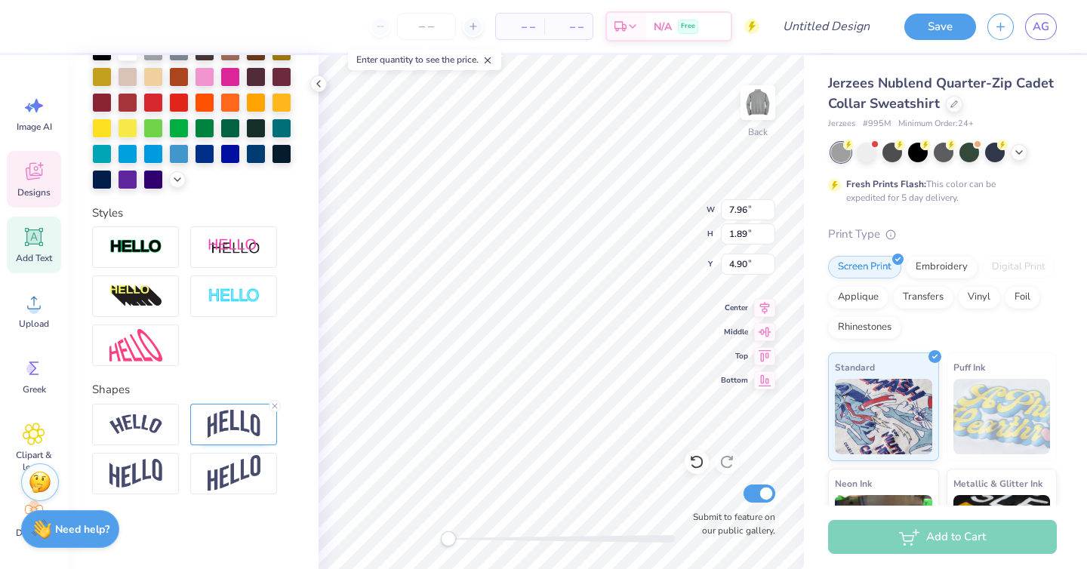
click at [699, 461] on icon at bounding box center [696, 462] width 15 height 15
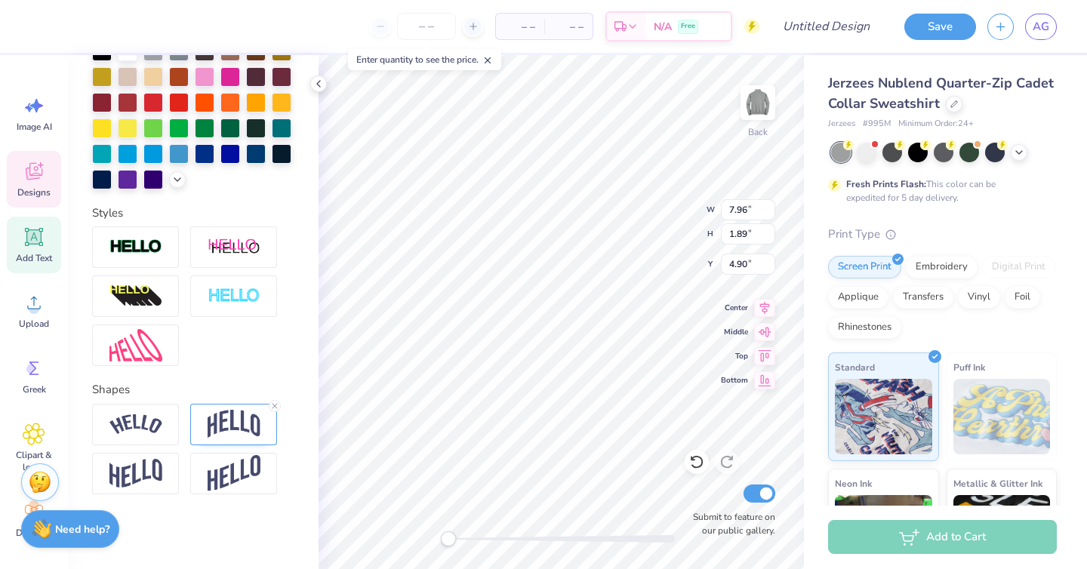
click at [699, 461] on icon at bounding box center [696, 462] width 15 height 15
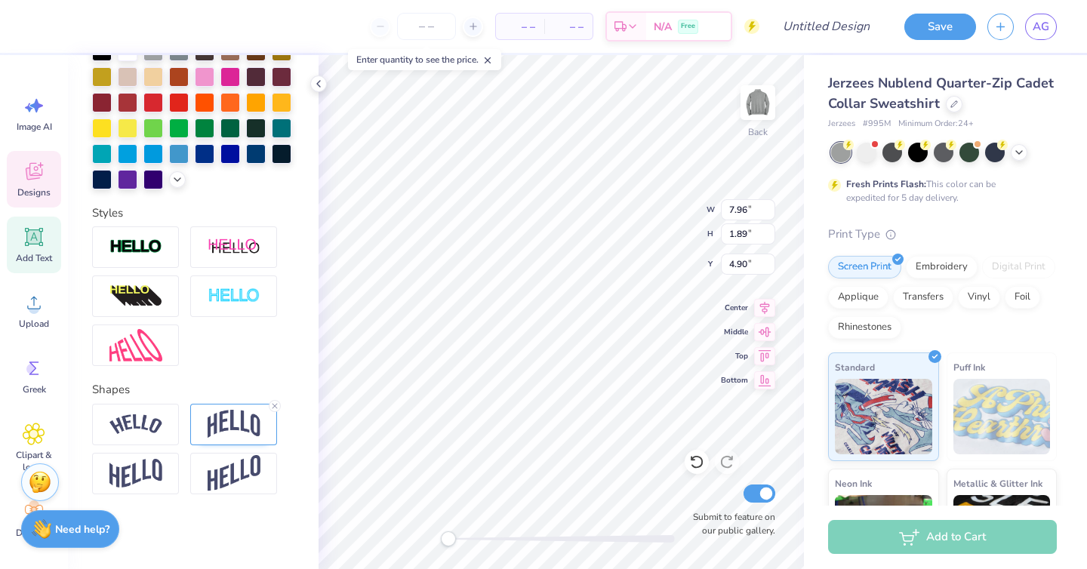
click at [699, 461] on icon at bounding box center [696, 462] width 15 height 15
click at [505, 539] on div at bounding box center [562, 539] width 227 height 8
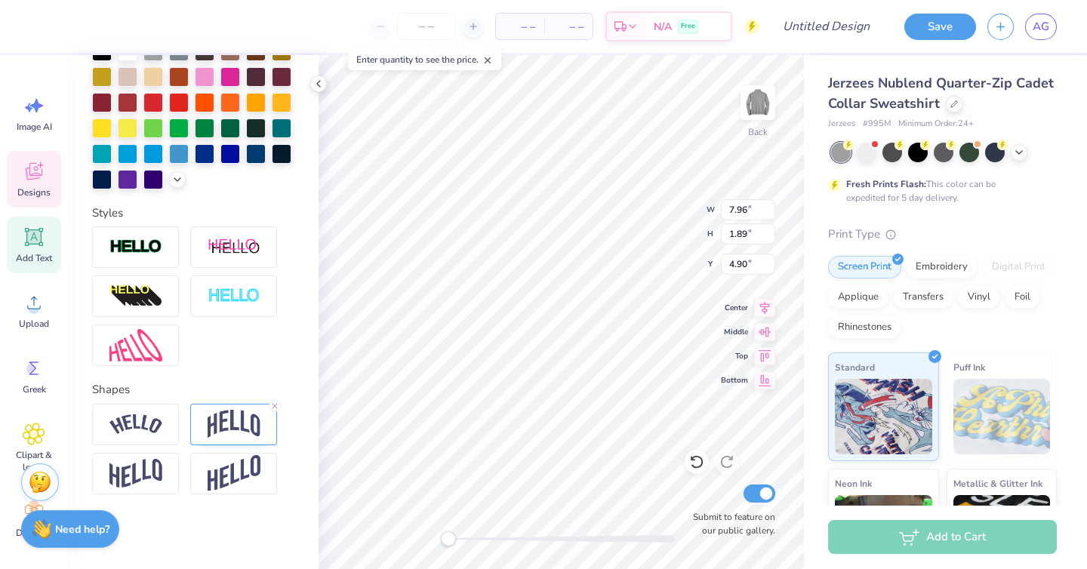
click at [520, 535] on div at bounding box center [562, 539] width 227 height 8
click at [458, 538] on div at bounding box center [562, 539] width 227 height 8
click at [544, 536] on div at bounding box center [562, 539] width 227 height 8
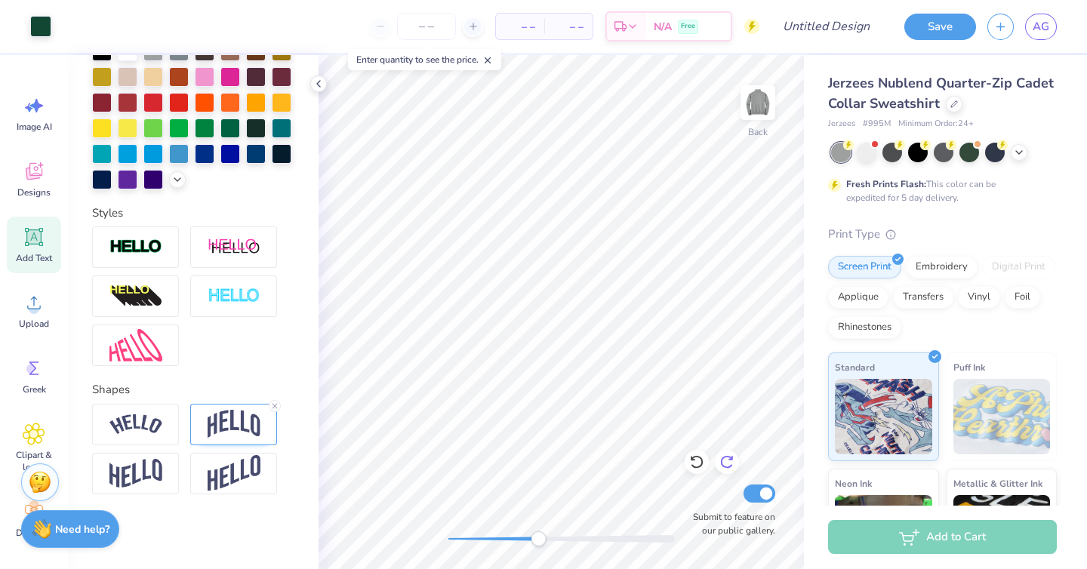
click at [722, 467] on icon at bounding box center [727, 462] width 15 height 15
click at [435, 532] on div "Back Submit to feature on our public gallery." at bounding box center [562, 312] width 486 height 514
drag, startPoint x: 541, startPoint y: 537, endPoint x: 499, endPoint y: 541, distance: 41.7
click at [499, 541] on div "Back Submit to feature on our public gallery." at bounding box center [562, 312] width 486 height 514
click at [461, 541] on div at bounding box center [562, 539] width 227 height 8
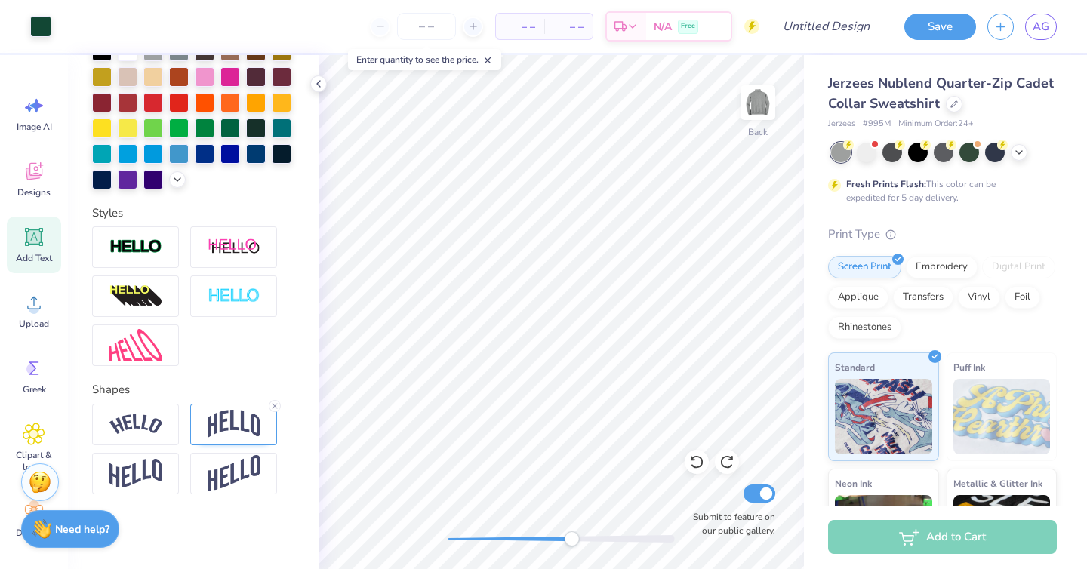
click at [577, 550] on div "Back Submit to feature on our public gallery." at bounding box center [562, 312] width 486 height 514
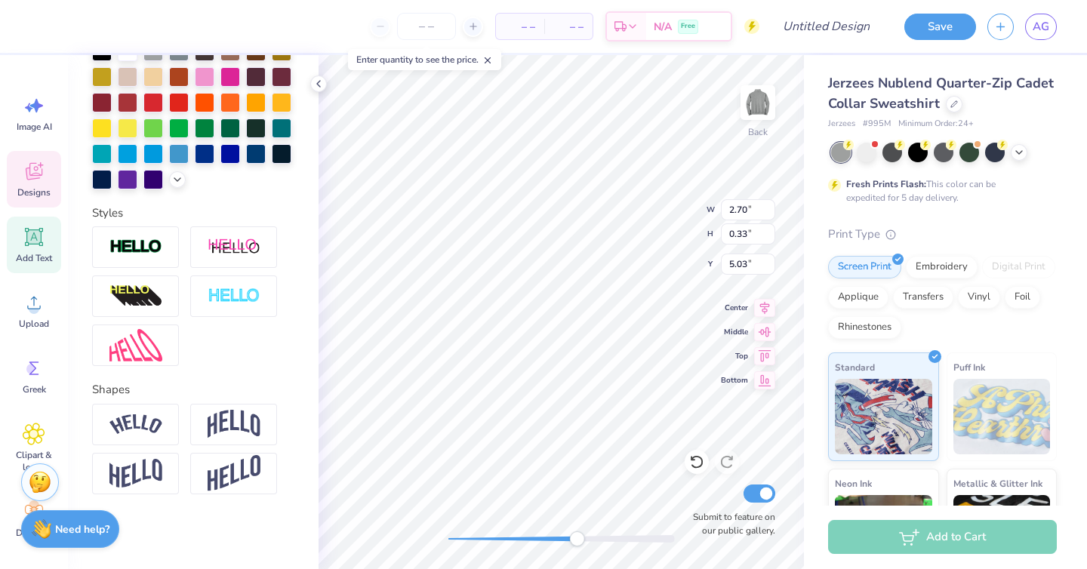
scroll to position [0, 2]
type textarea "E S T . 1 902"
click at [134, 180] on div at bounding box center [128, 178] width 20 height 20
type input "7.91"
type input "1.99"
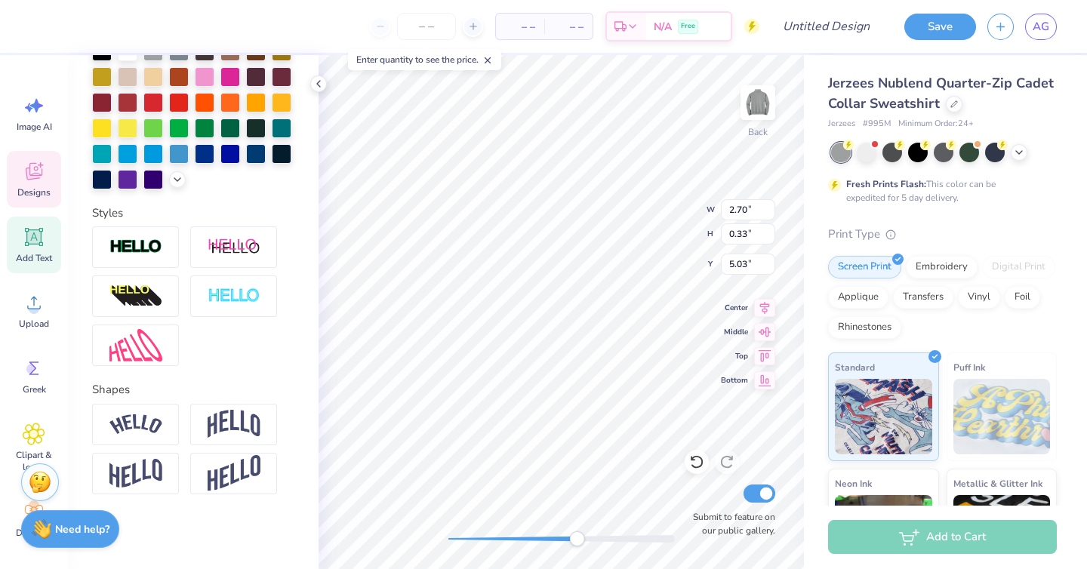
type input "3.00"
drag, startPoint x: 581, startPoint y: 538, endPoint x: 507, endPoint y: 532, distance: 73.6
click at [507, 532] on div "Accessibility label" at bounding box center [507, 539] width 15 height 15
type textarea "Phi"
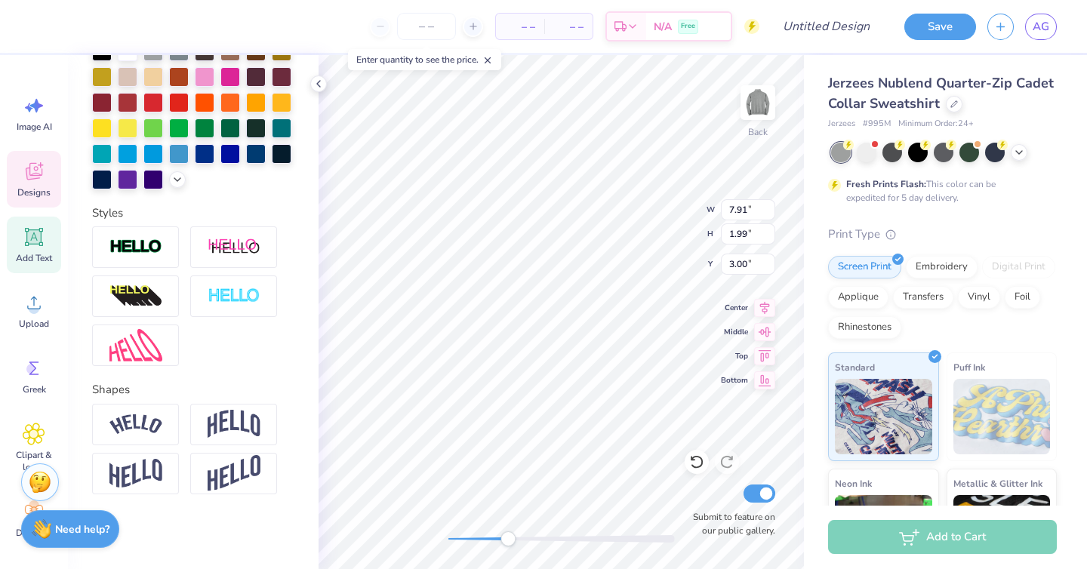
type input "2.83"
type input "1.65"
type input "3.02"
type textarea "Phi Alpha Delta"
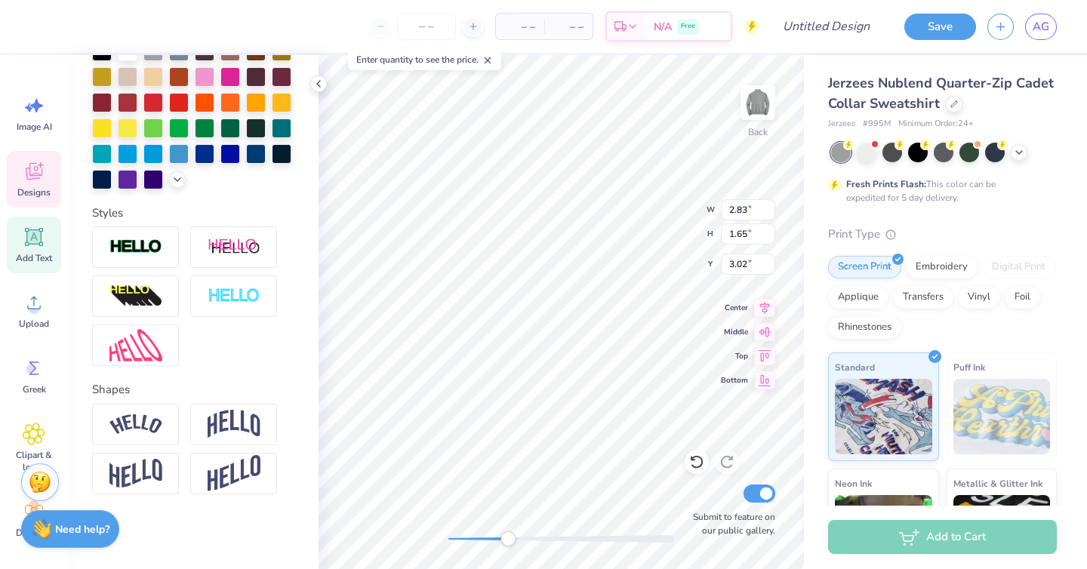
type input "6.06"
type input "0.90"
type input "5.48"
type input "7.94"
type input "1.29"
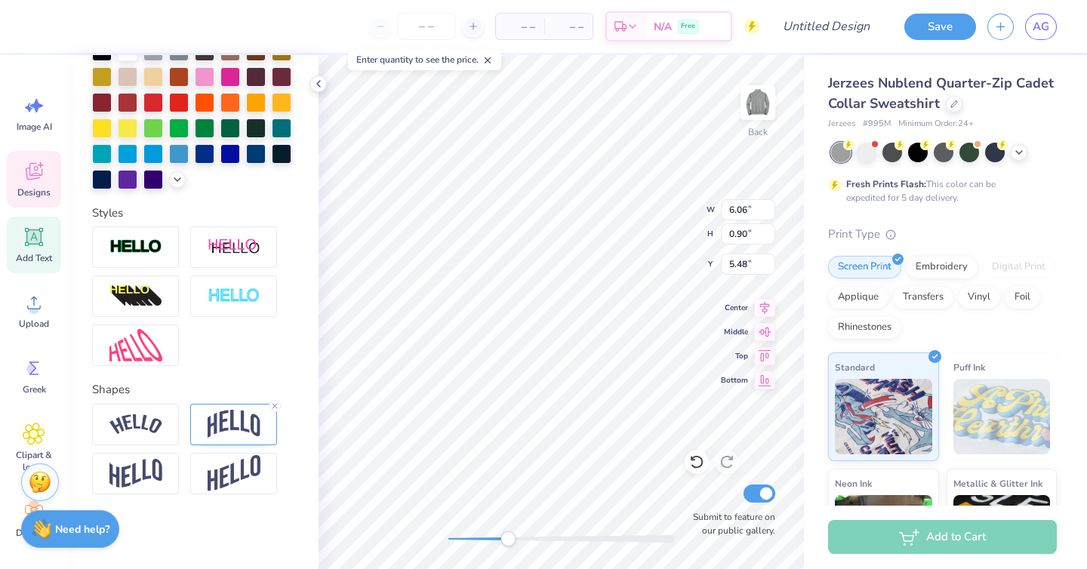
type input "3.18"
click at [119, 178] on div at bounding box center [128, 178] width 20 height 20
click at [137, 180] on div at bounding box center [128, 178] width 20 height 20
click at [150, 182] on div at bounding box center [153, 178] width 20 height 20
click at [123, 183] on div at bounding box center [128, 178] width 20 height 20
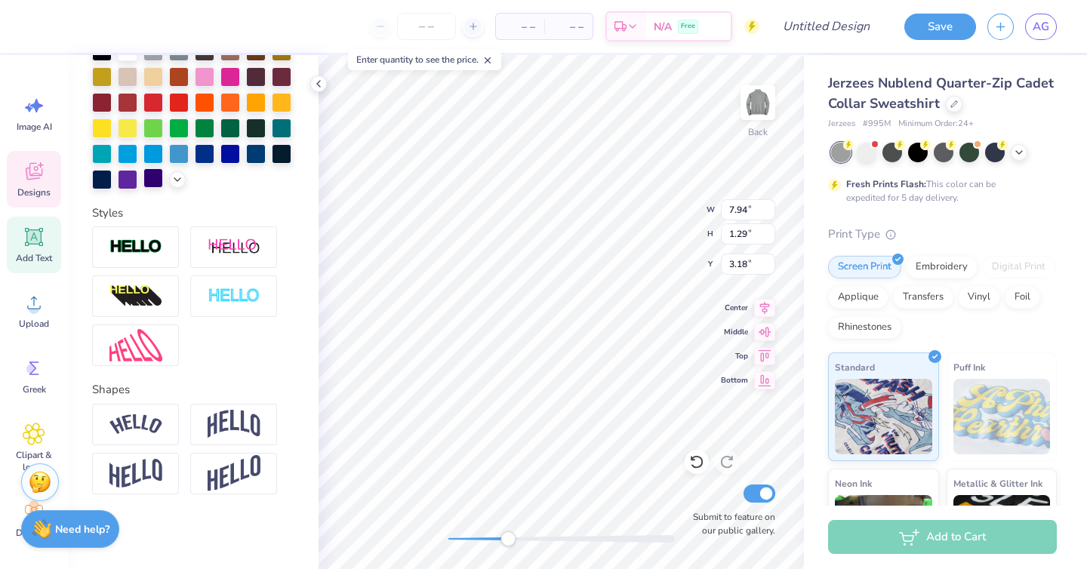
click at [152, 180] on div at bounding box center [153, 178] width 20 height 20
type input "6.06"
type input "0.90"
type input "5.43"
click at [153, 183] on div at bounding box center [153, 178] width 20 height 20
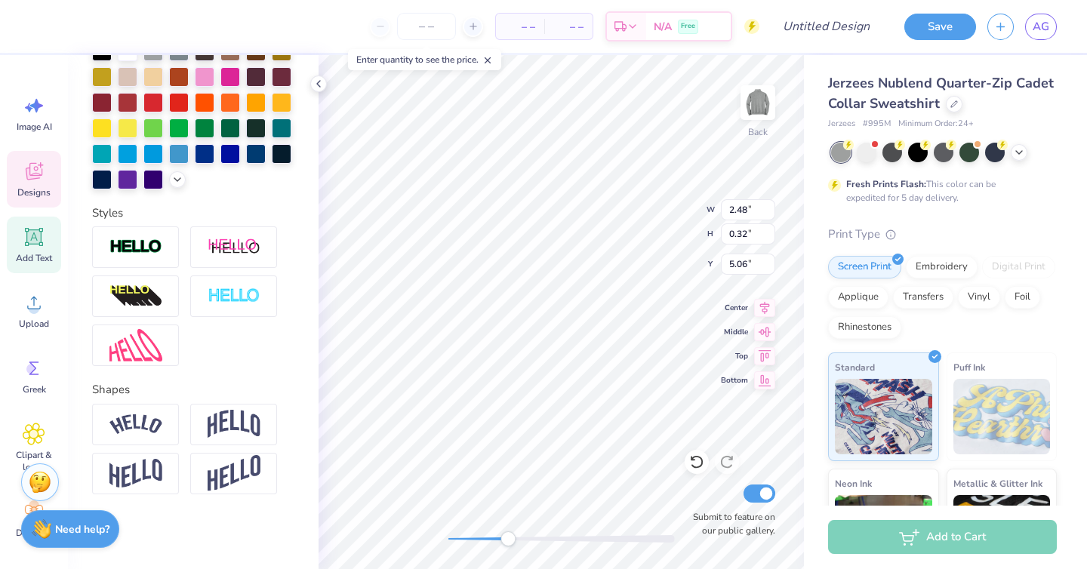
type input "6.06"
type input "0.90"
type input "5.43"
type input "2.48"
type input "0.32"
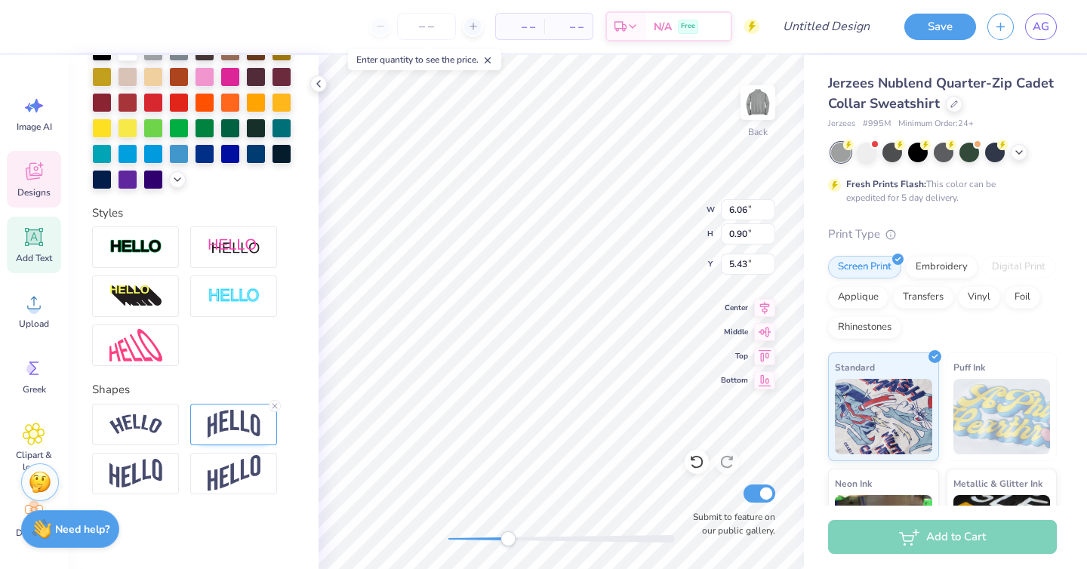
type input "5.06"
click at [126, 179] on div at bounding box center [128, 178] width 20 height 20
type input "7.94"
type input "1.29"
type input "3.18"
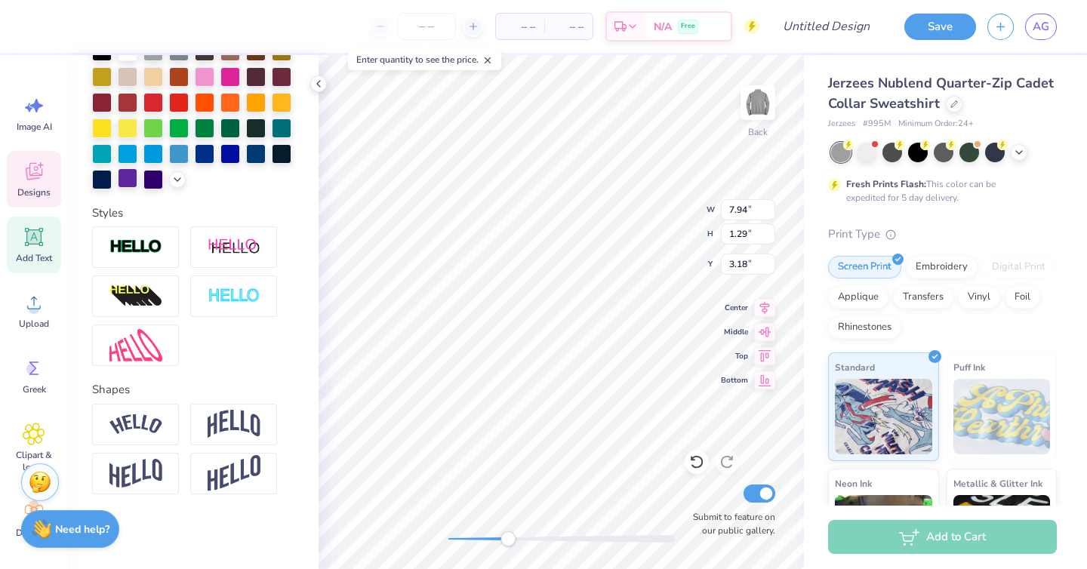
click at [128, 174] on div at bounding box center [128, 178] width 20 height 20
type input "6.06"
type input "0.90"
type input "5.43"
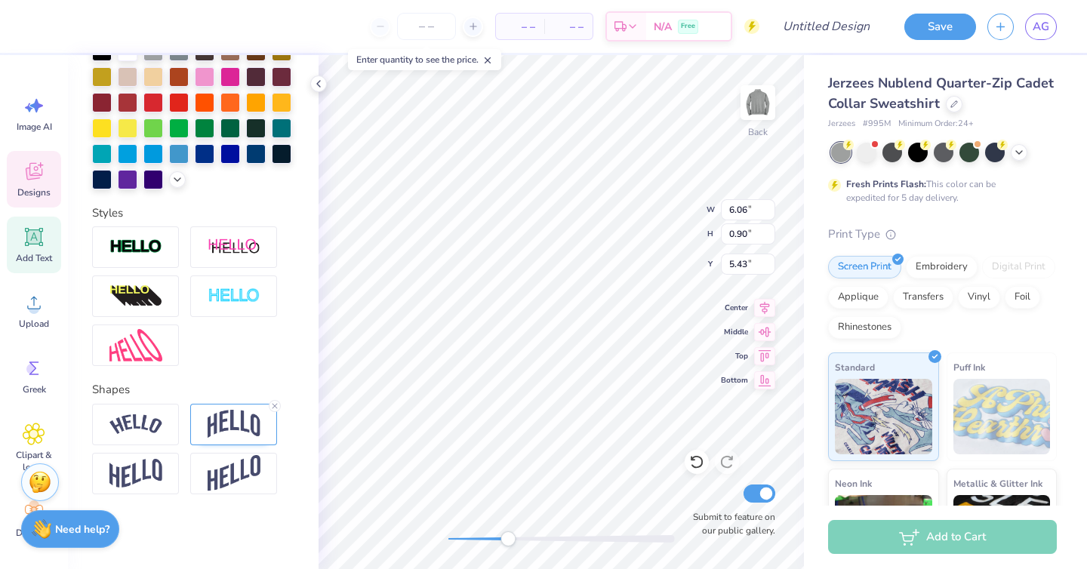
type textarea "M"
type textarea "[GEOGRAPHIC_DATA][US_STATE]"
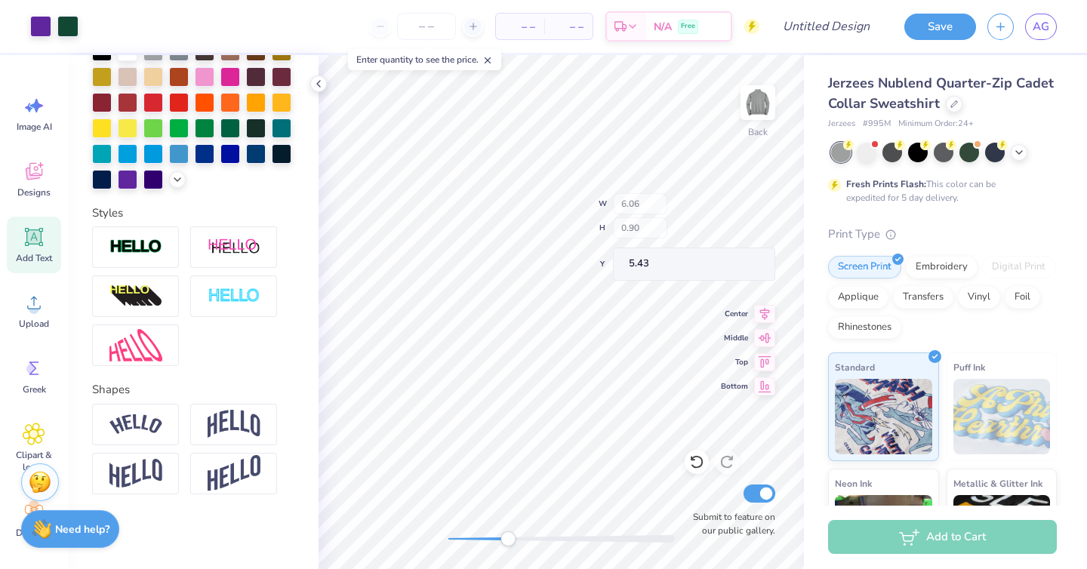
type input "7.94"
type input "1.29"
type input "3.18"
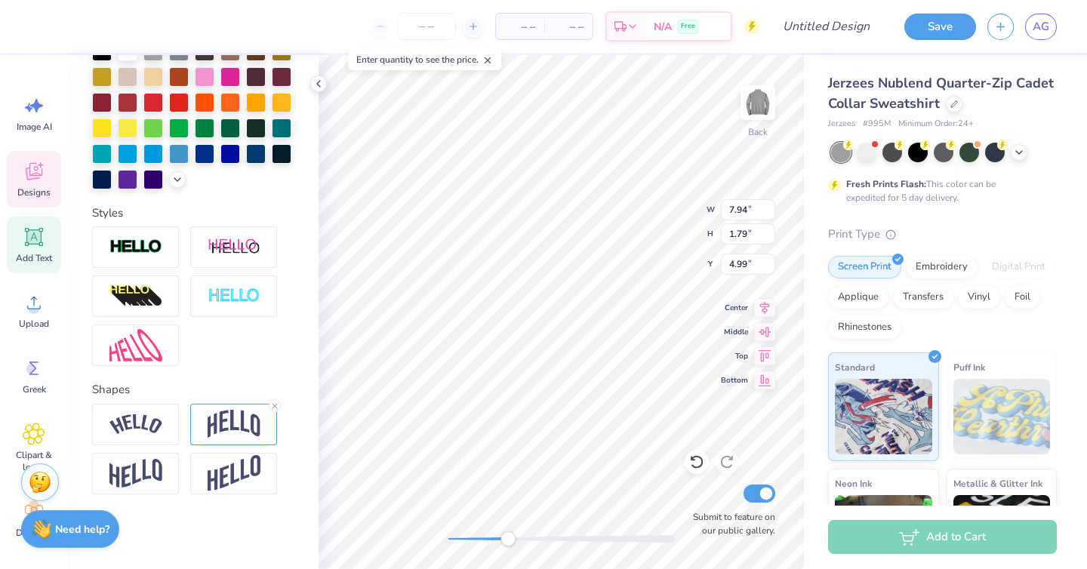
type input "0.21"
type input "5.33"
type input "7.94"
type input "1.79"
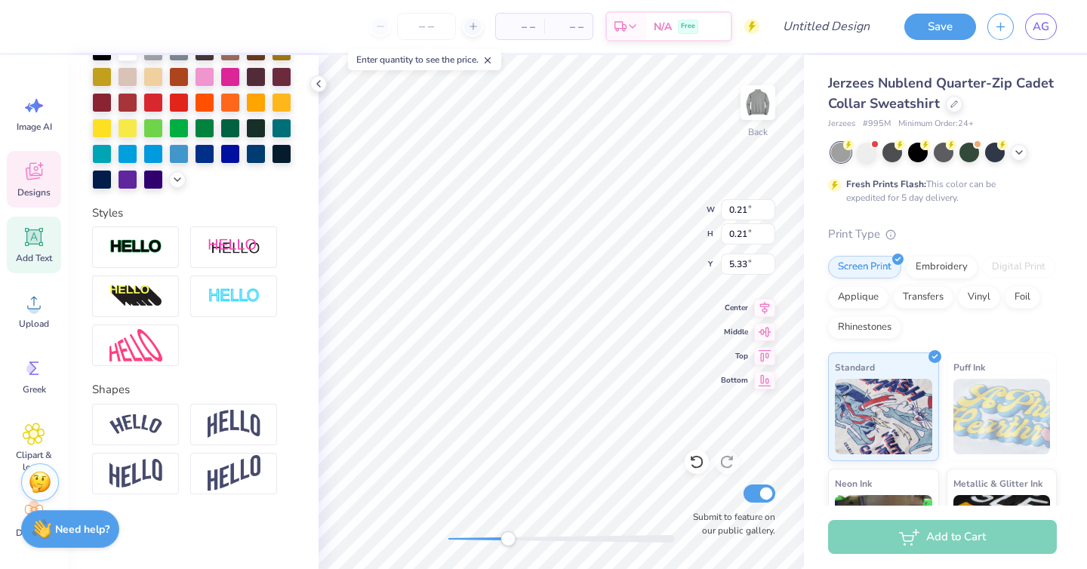
type input "5.54"
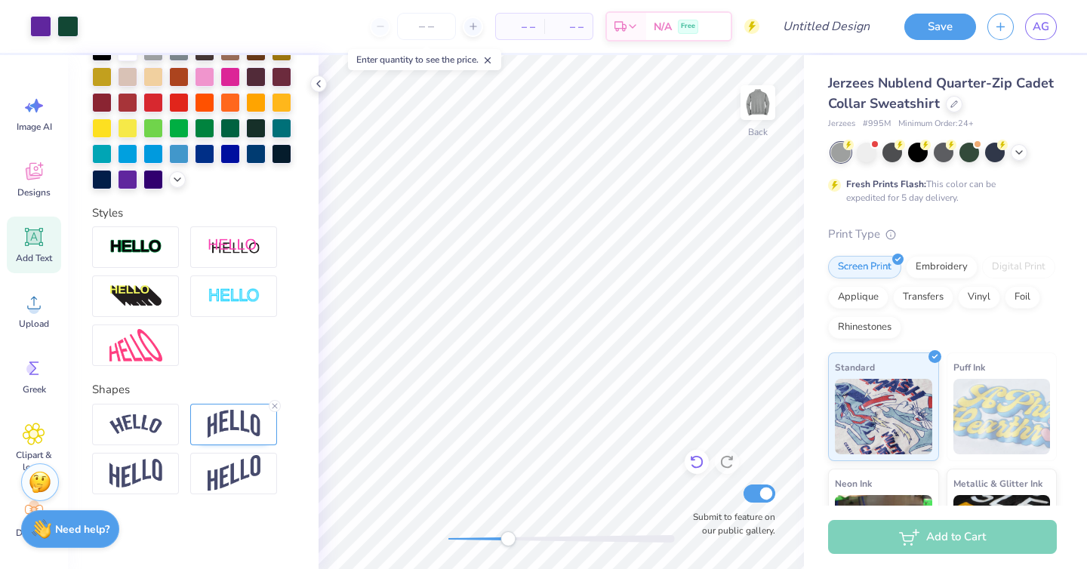
click at [702, 466] on icon at bounding box center [696, 463] width 13 height 14
type input "2.48"
type input "0.32"
type input "5.06"
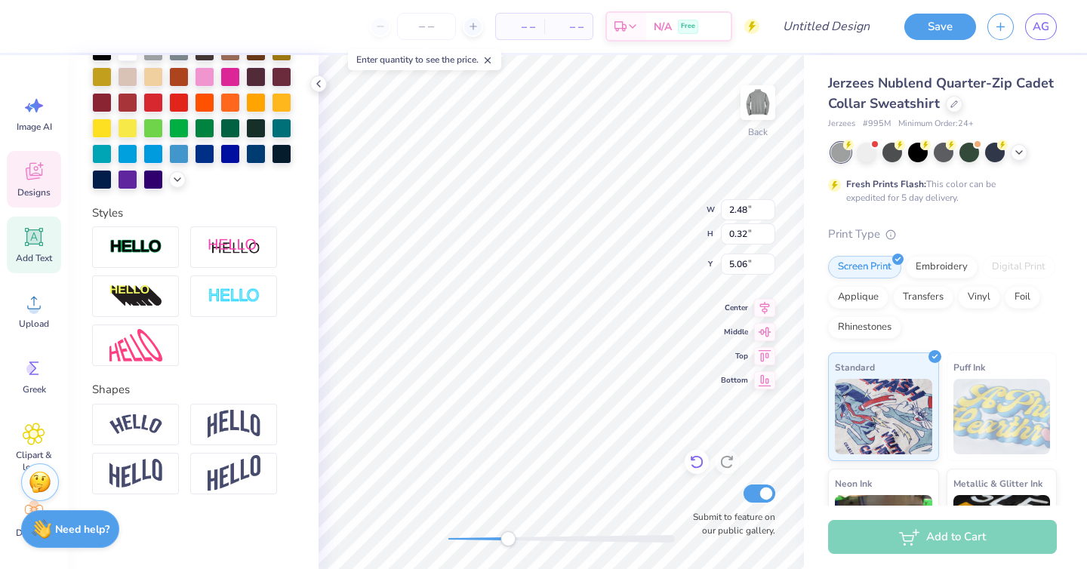
type input "7.94"
type input "1.79"
type input "4.78"
type input "2.48"
type input "0.32"
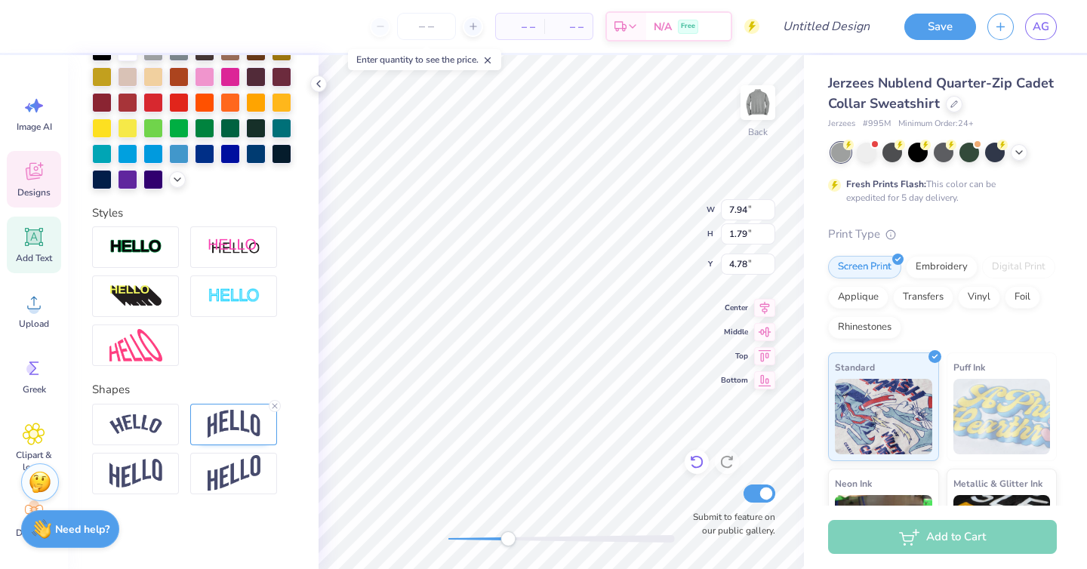
type input "4.46"
type input "7.94"
type input "1.79"
type input "5.15"
click at [136, 175] on div at bounding box center [128, 178] width 20 height 20
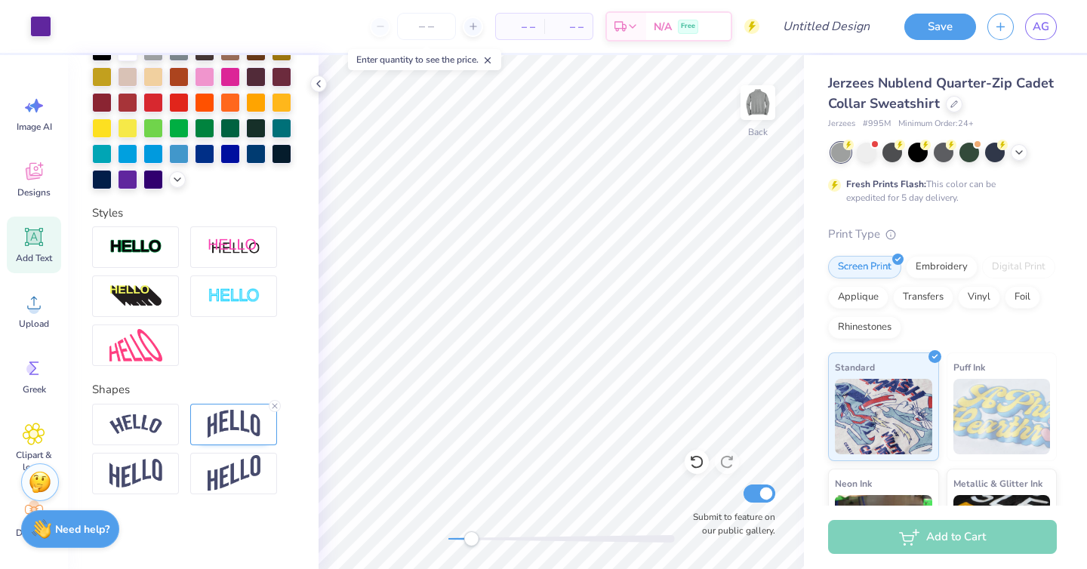
drag, startPoint x: 505, startPoint y: 541, endPoint x: 471, endPoint y: 535, distance: 34.4
click at [471, 535] on div "Accessibility label" at bounding box center [471, 539] width 15 height 15
type textarea "[GEOGRAPHIC_DATA][US_STATE]"
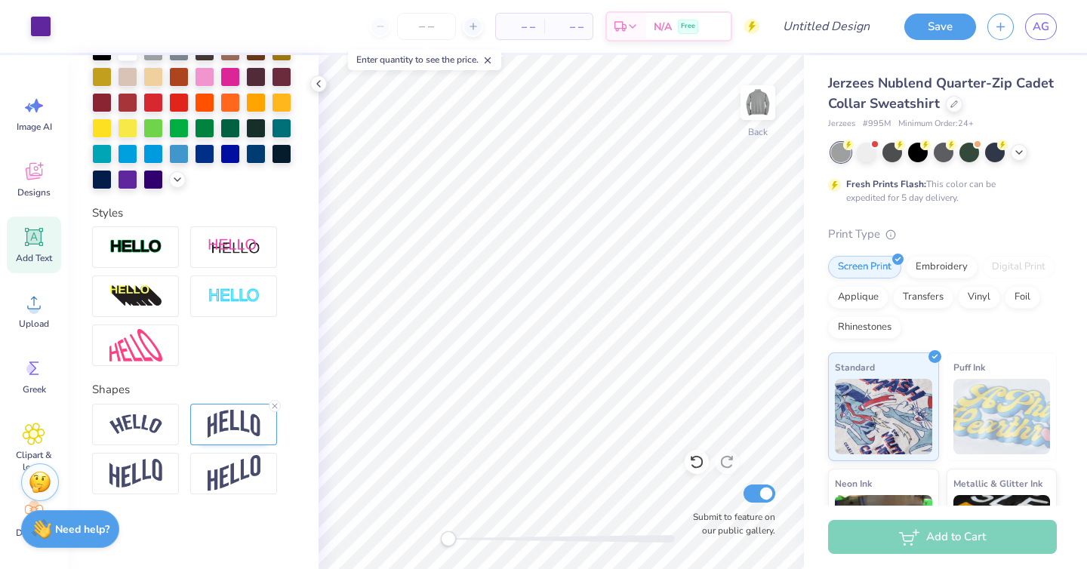
drag, startPoint x: 473, startPoint y: 540, endPoint x: 446, endPoint y: 541, distance: 27.2
click at [446, 541] on div "Accessibility label" at bounding box center [448, 539] width 15 height 15
click at [953, 39] on div "Save" at bounding box center [941, 27] width 72 height 26
click at [922, 25] on button "Save" at bounding box center [941, 24] width 72 height 26
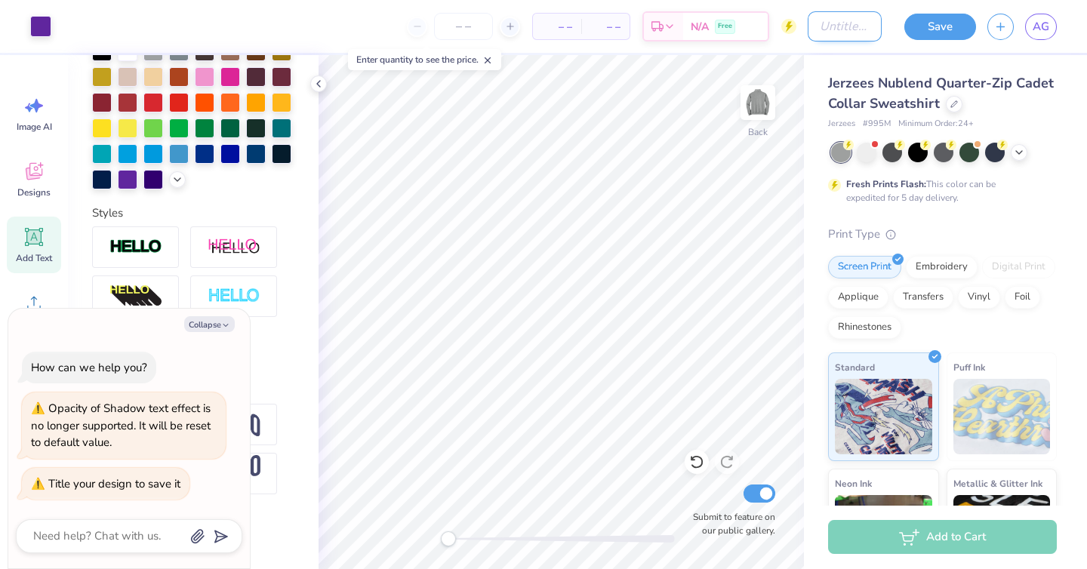
type textarea "x"
click at [811, 19] on input "Design Title" at bounding box center [845, 26] width 74 height 30
type input "p"
type textarea "x"
type input "pa"
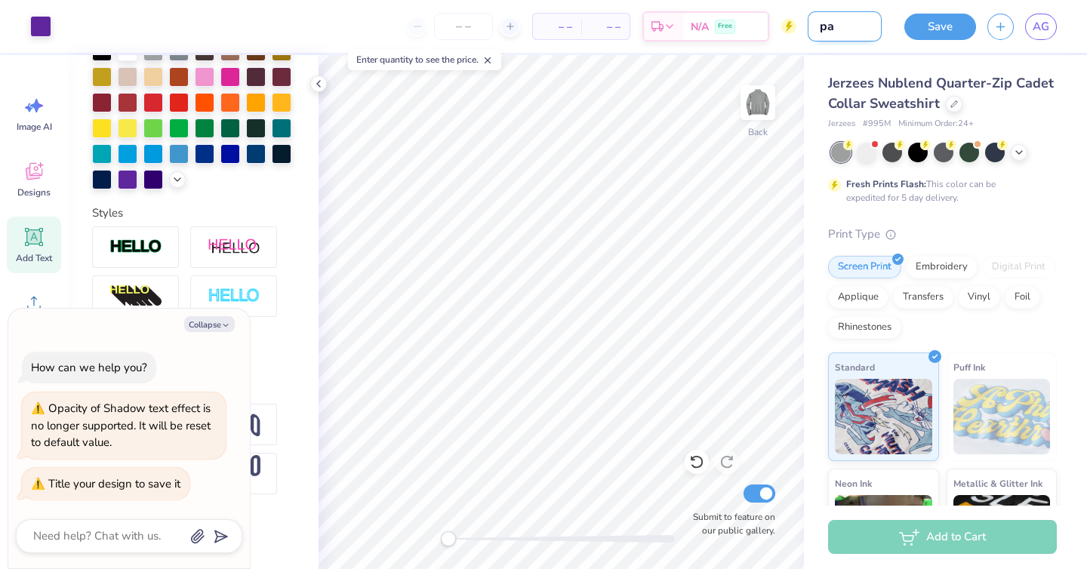
type textarea "x"
type input "pad"
type textarea "x"
type input "pad"
click at [940, 15] on button "Save" at bounding box center [941, 24] width 72 height 26
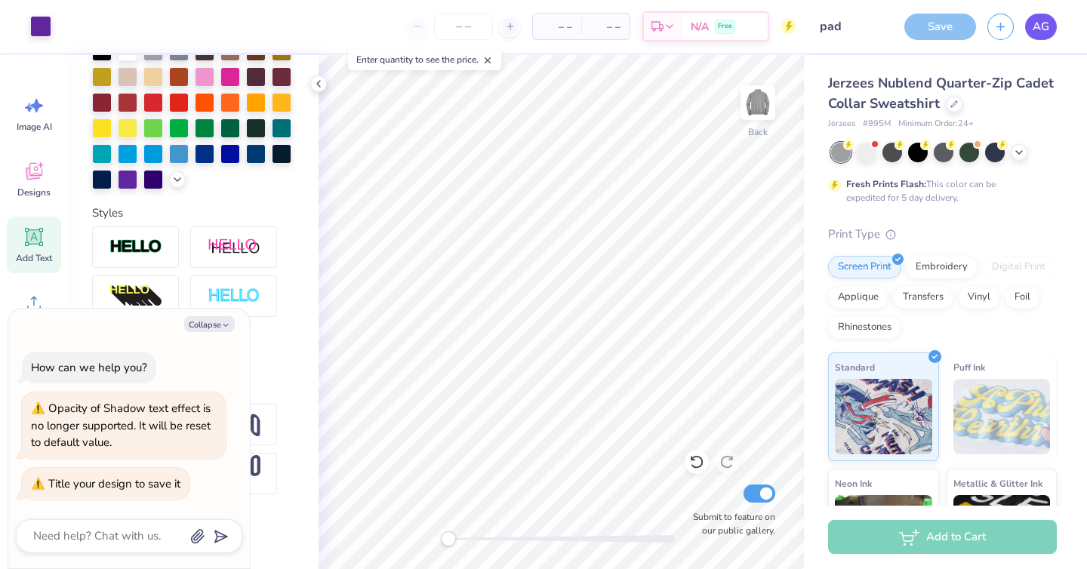
click at [943, 27] on div "Save" at bounding box center [941, 27] width 72 height 26
click at [1067, 24] on div "Save AG" at bounding box center [990, 26] width 194 height 53
click at [1032, 24] on link "AG" at bounding box center [1041, 27] width 32 height 26
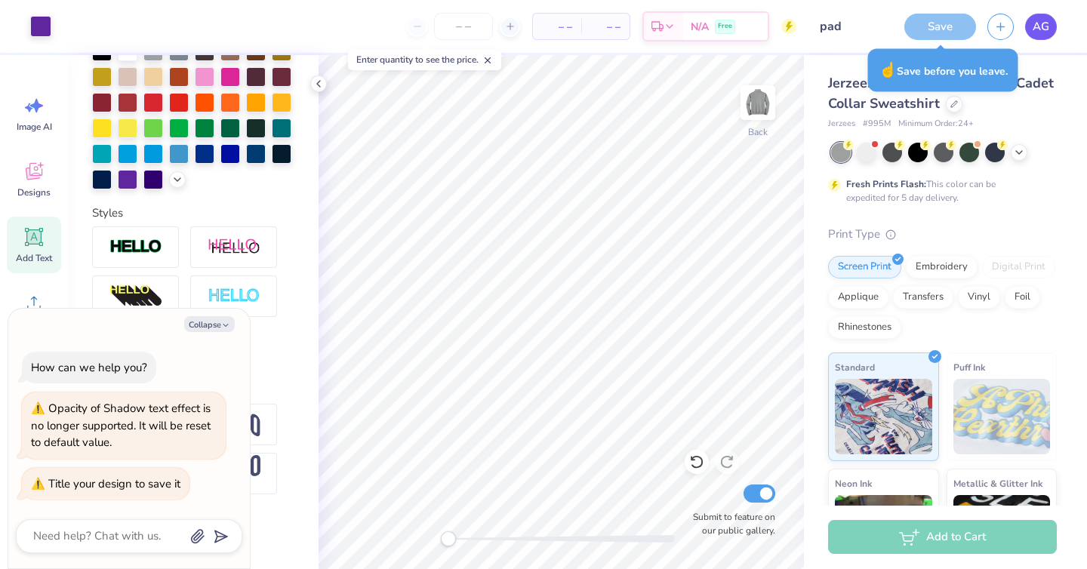
type textarea "x"
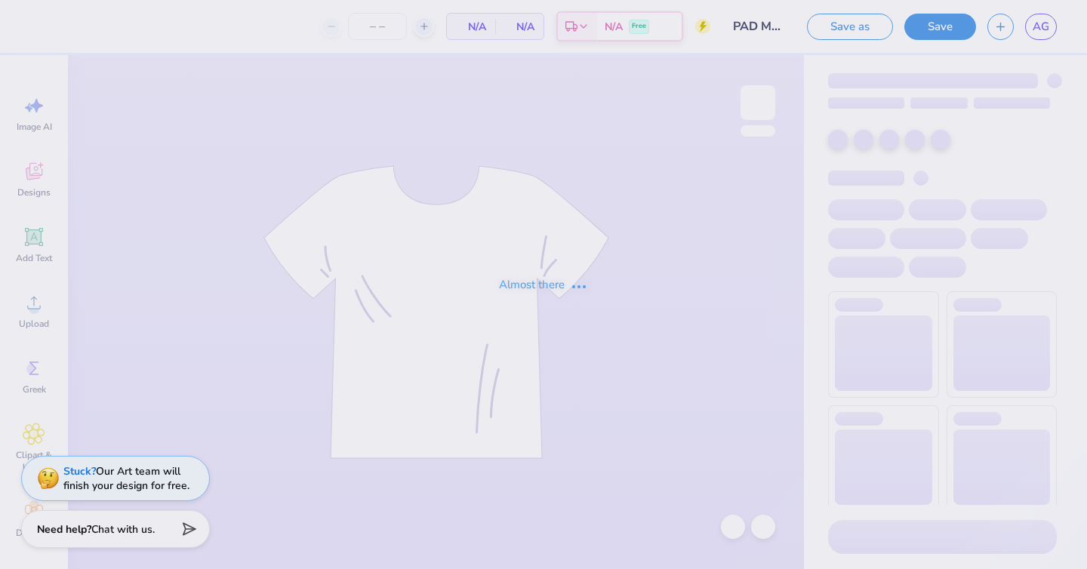
type input "12"
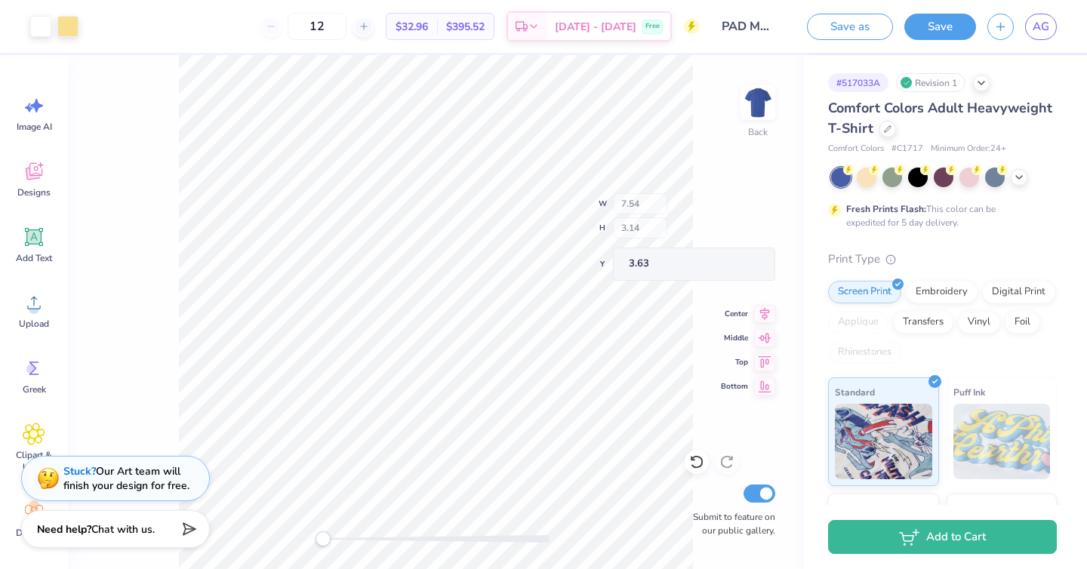
type input "7.35"
type input "1.27"
type input "4.53"
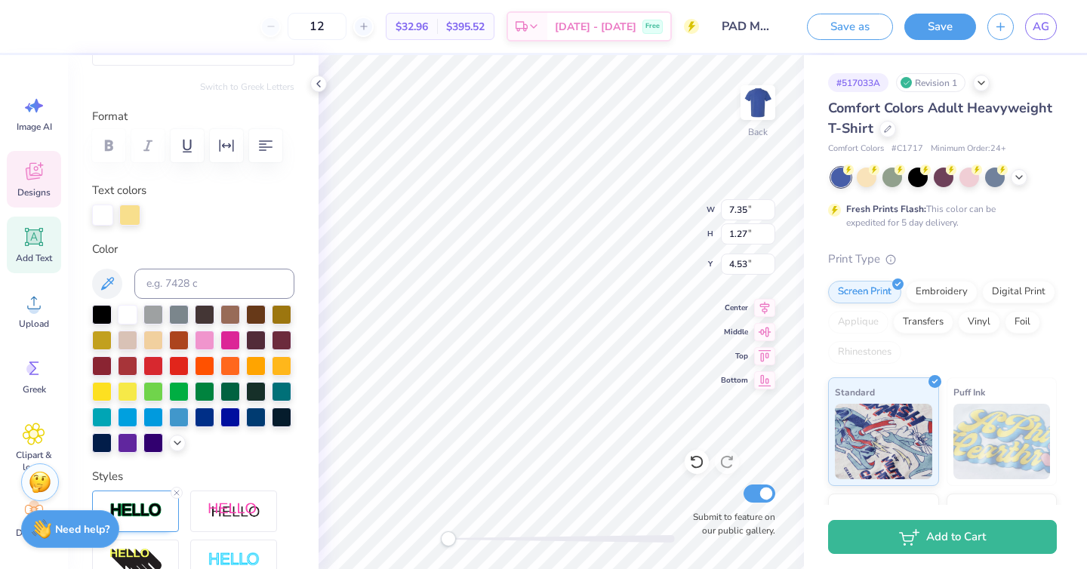
scroll to position [220, 0]
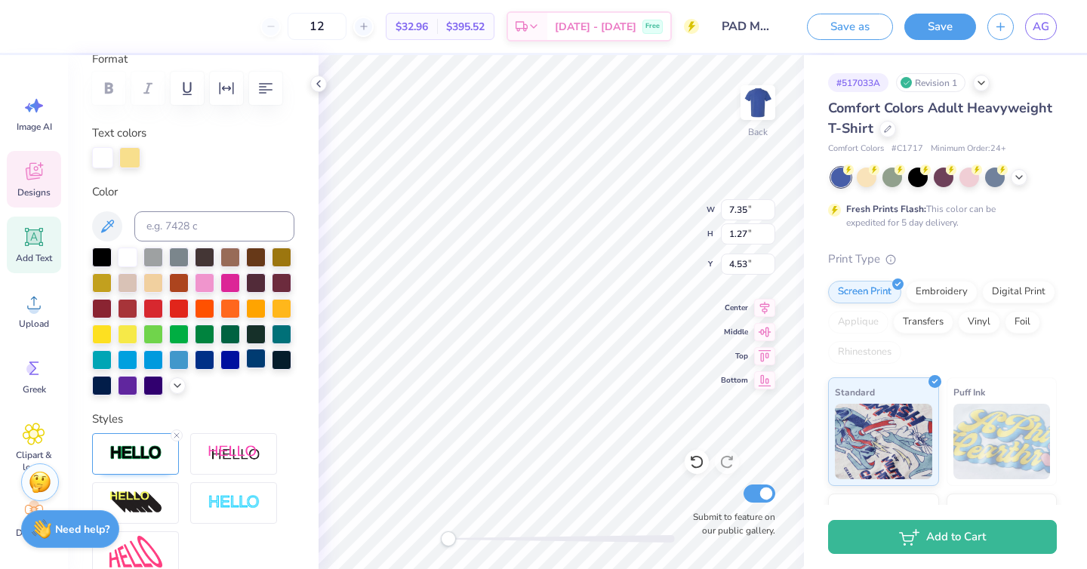
drag, startPoint x: 125, startPoint y: 380, endPoint x: 258, endPoint y: 364, distance: 133.1
click at [125, 381] on div at bounding box center [128, 386] width 20 height 20
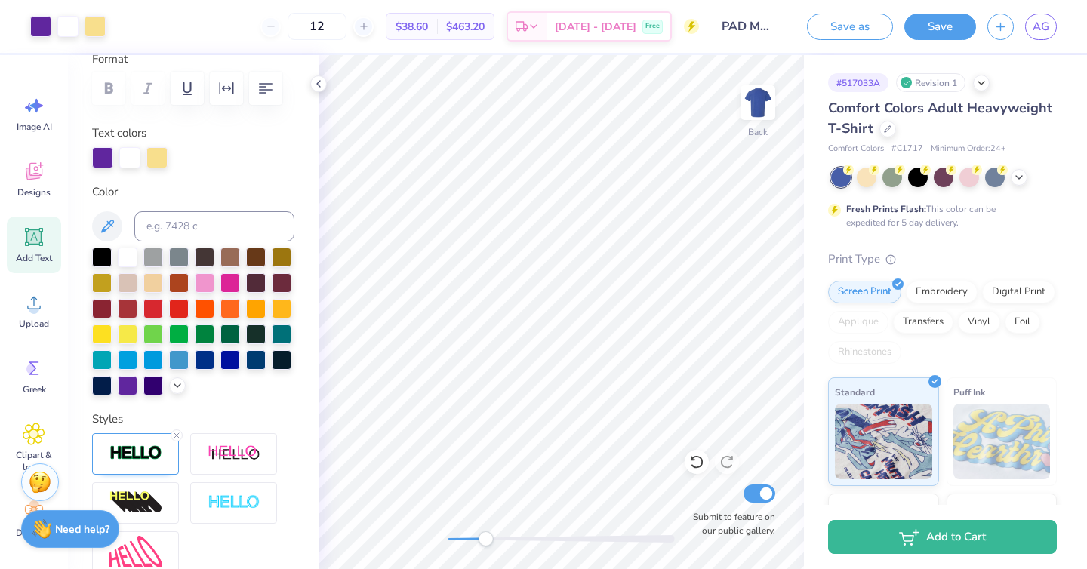
drag, startPoint x: 451, startPoint y: 543, endPoint x: 482, endPoint y: 538, distance: 31.3
click at [482, 538] on div "Accessibility label" at bounding box center [485, 539] width 15 height 15
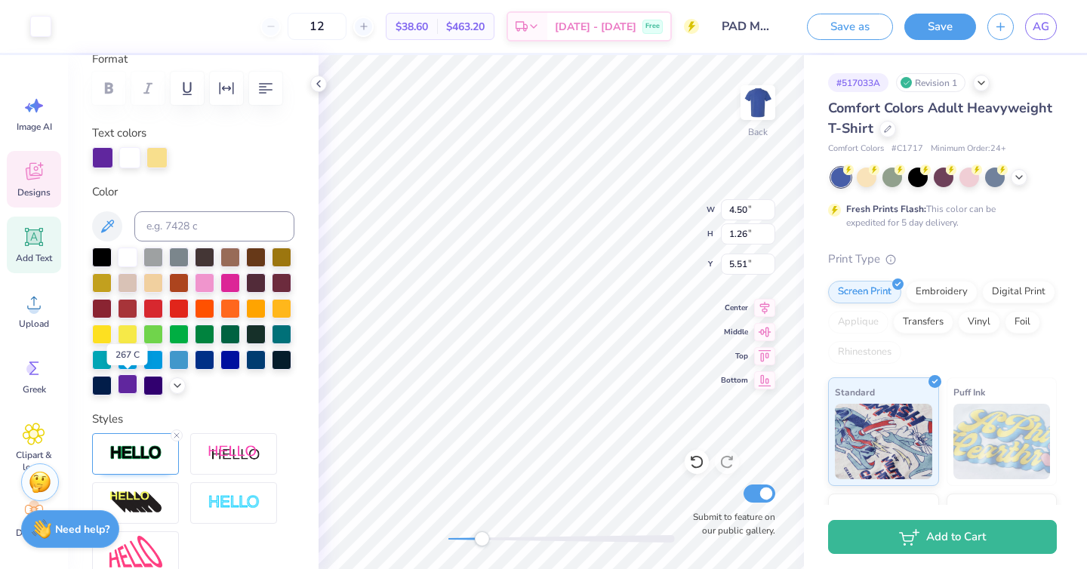
click at [134, 382] on div at bounding box center [128, 385] width 20 height 20
click at [124, 157] on div at bounding box center [129, 156] width 21 height 21
click at [122, 390] on div at bounding box center [128, 385] width 20 height 20
click at [128, 376] on div at bounding box center [128, 385] width 20 height 20
click at [146, 161] on div at bounding box center [156, 156] width 21 height 21
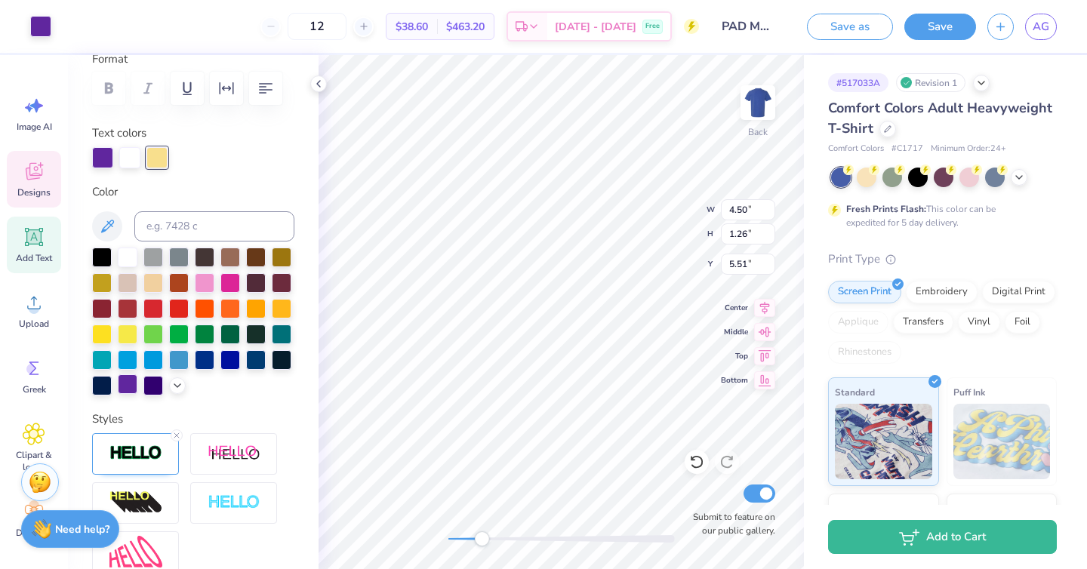
click at [121, 385] on div at bounding box center [128, 385] width 20 height 20
click at [119, 152] on div at bounding box center [129, 156] width 21 height 21
type input "1.25"
type input "0.51"
type input "3.63"
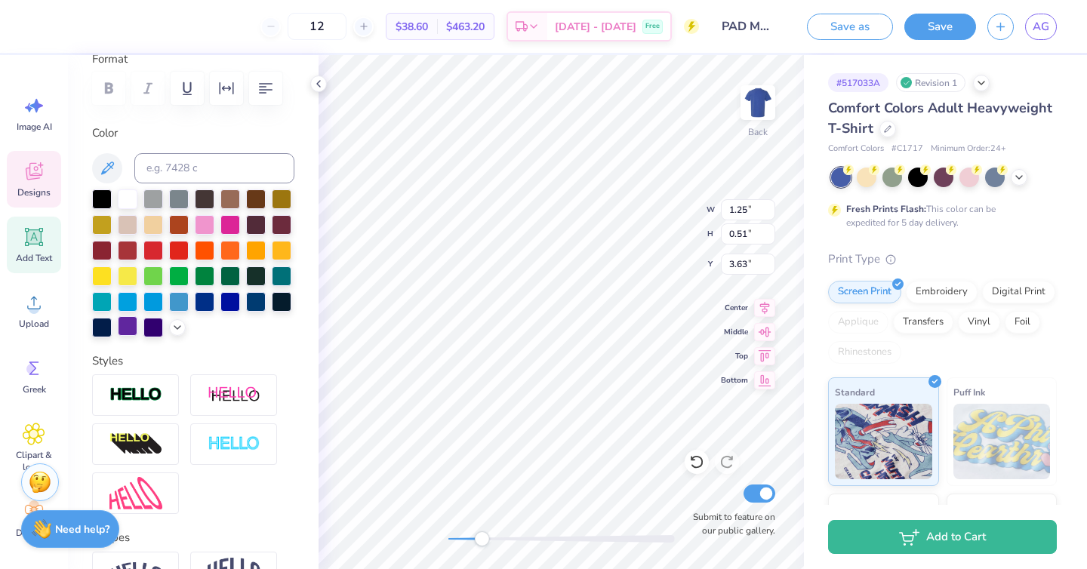
click at [128, 331] on div at bounding box center [128, 326] width 20 height 20
type input "4.50"
type input "1.26"
type input "5.51"
click at [129, 326] on div at bounding box center [128, 326] width 20 height 20
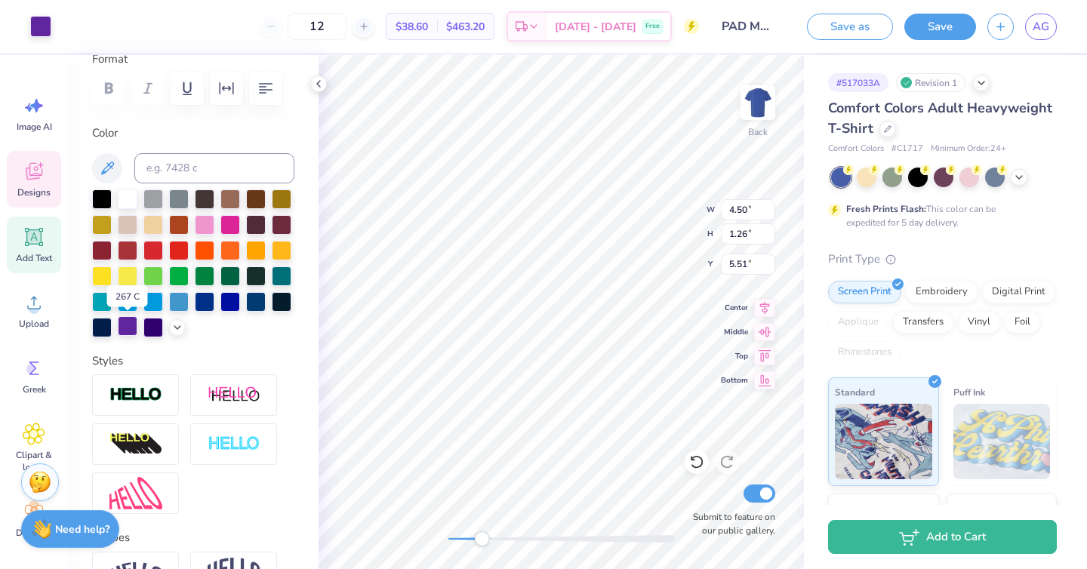
click at [129, 326] on div at bounding box center [128, 326] width 20 height 20
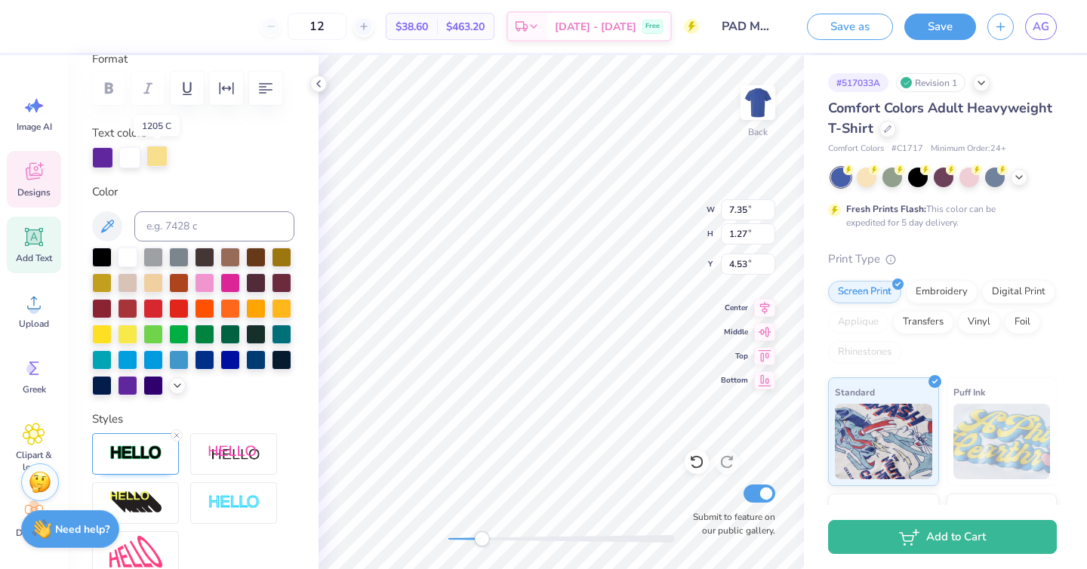
click at [160, 150] on div at bounding box center [156, 156] width 21 height 21
click at [128, 388] on div at bounding box center [128, 385] width 20 height 20
click at [150, 390] on div at bounding box center [153, 385] width 20 height 20
click at [122, 386] on div at bounding box center [128, 385] width 20 height 20
click at [150, 159] on div at bounding box center [156, 156] width 21 height 21
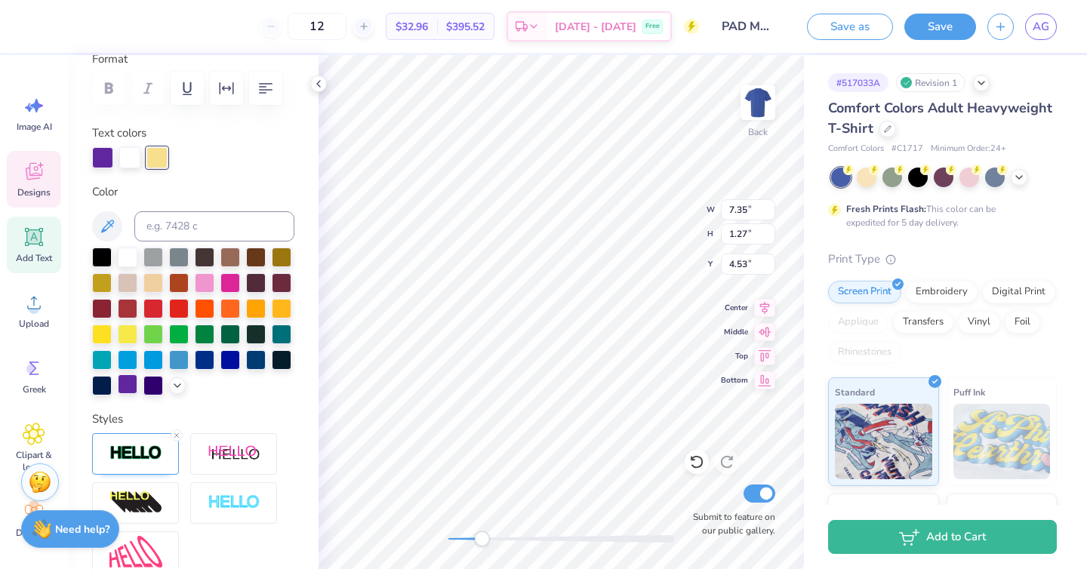
click at [129, 392] on div at bounding box center [128, 385] width 20 height 20
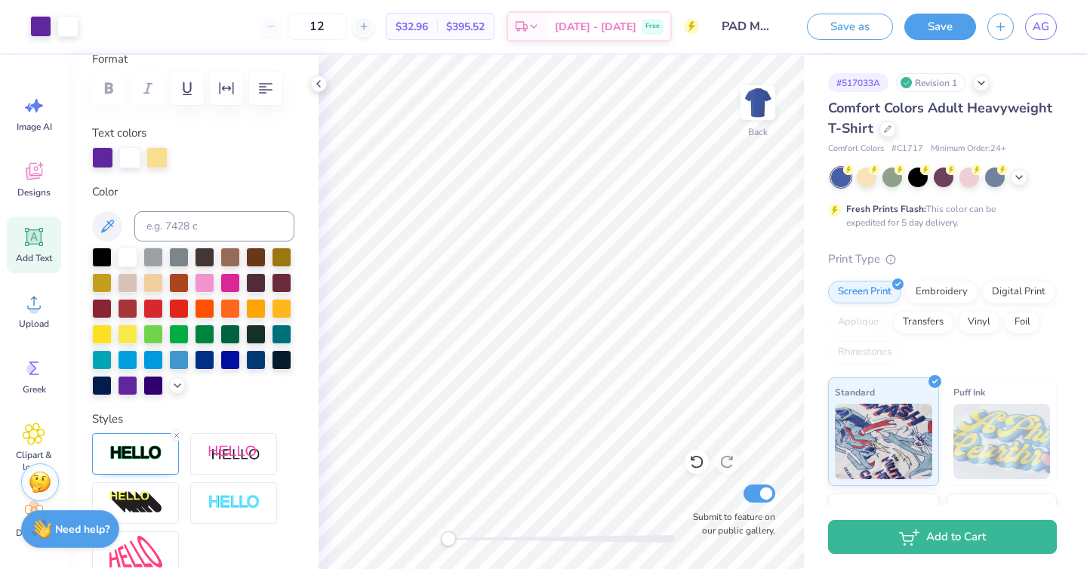
drag, startPoint x: 494, startPoint y: 538, endPoint x: 442, endPoint y: 536, distance: 52.1
click at [449, 536] on div at bounding box center [562, 539] width 227 height 8
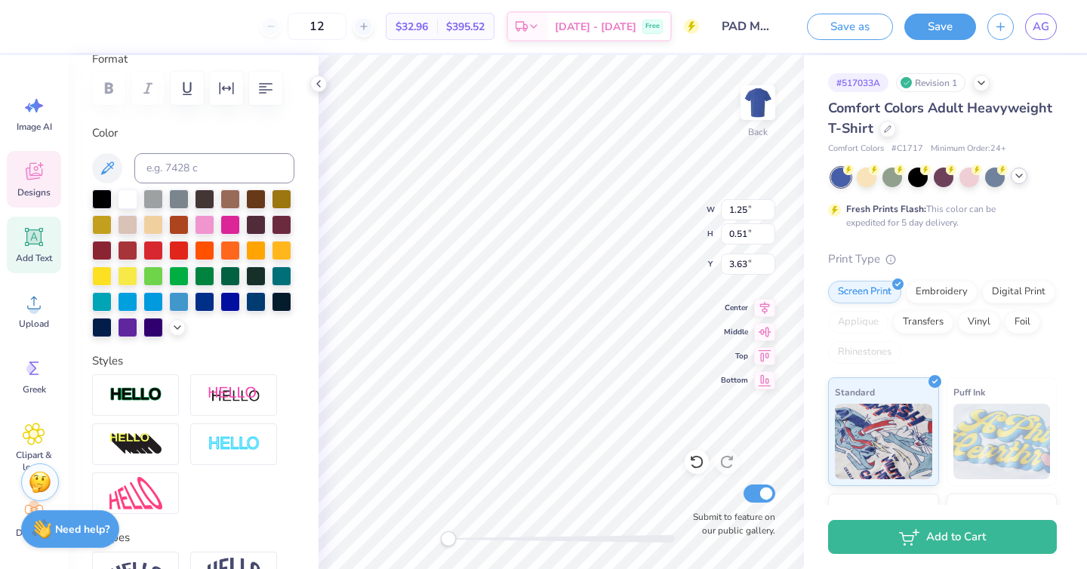
click at [1020, 176] on polyline at bounding box center [1019, 175] width 6 height 3
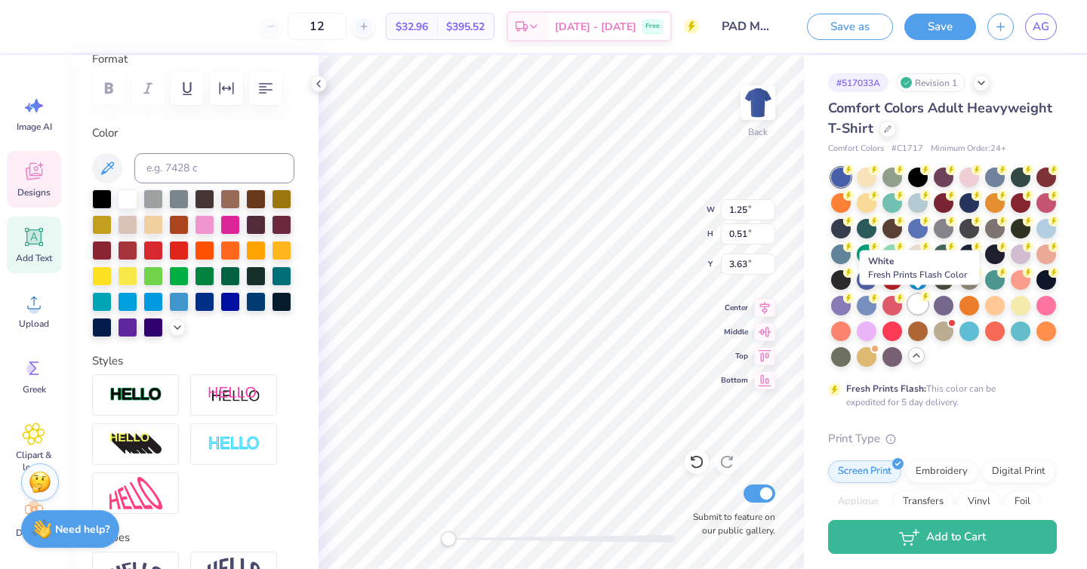
click at [919, 310] on div at bounding box center [918, 305] width 20 height 20
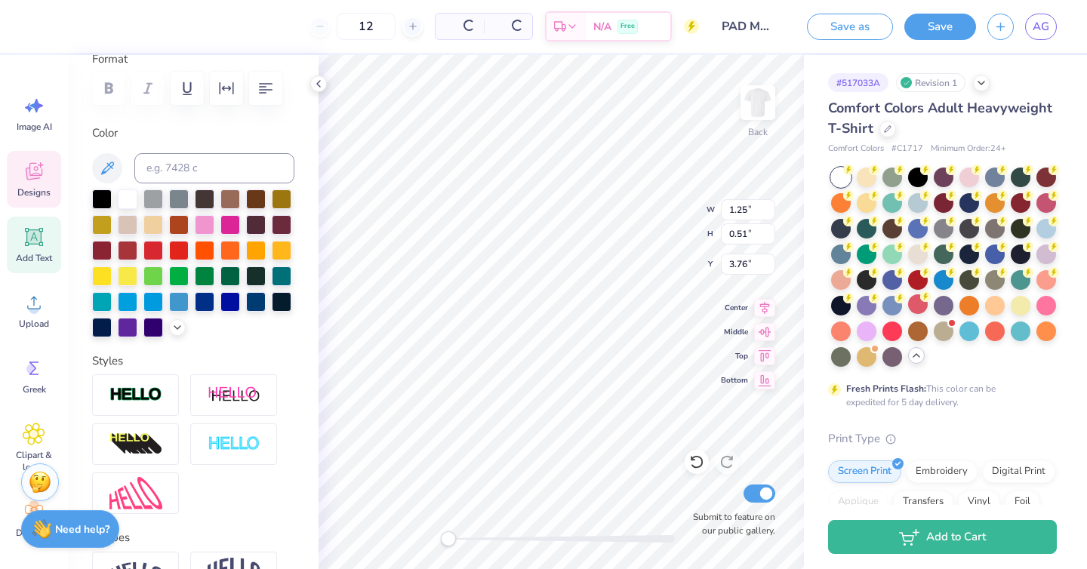
type input "3.76"
click at [843, 324] on div at bounding box center [841, 330] width 20 height 20
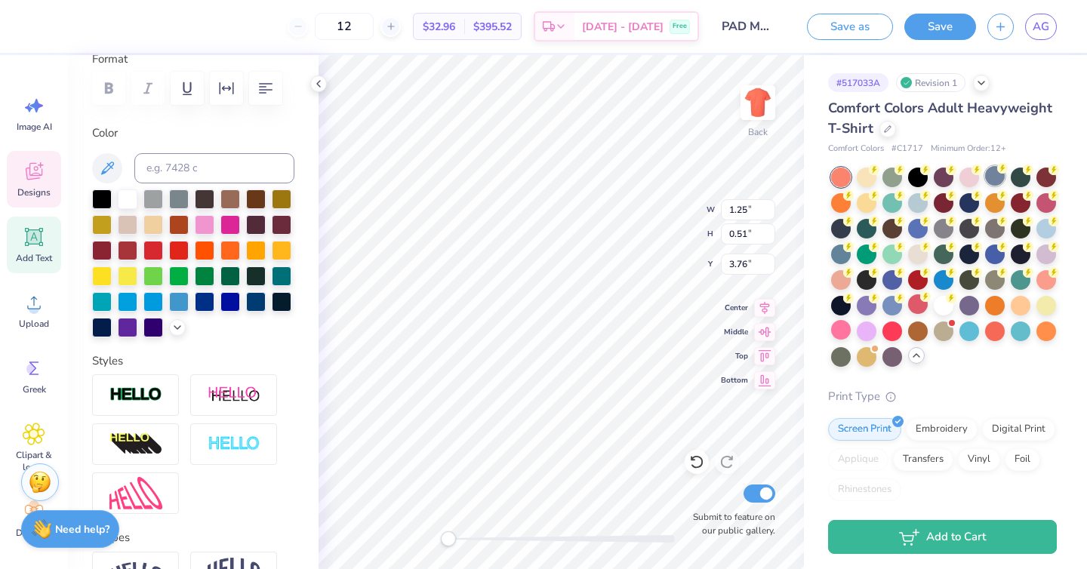
click at [994, 174] on div at bounding box center [995, 176] width 20 height 20
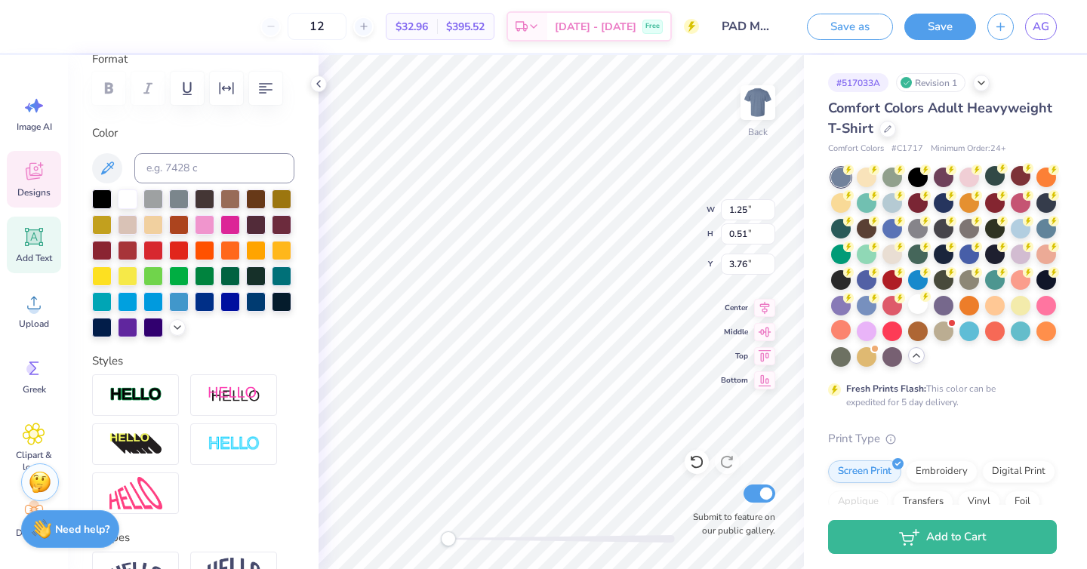
click at [1013, 185] on div at bounding box center [1021, 176] width 20 height 20
click at [971, 293] on div at bounding box center [944, 267] width 226 height 199
click at [1047, 325] on div at bounding box center [1047, 330] width 20 height 20
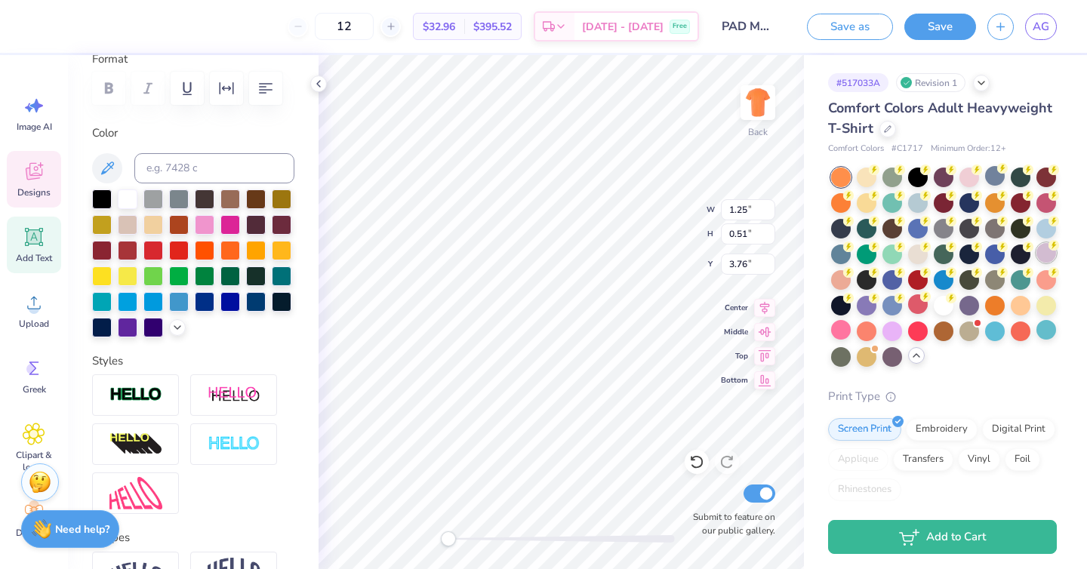
click at [1047, 254] on div at bounding box center [1047, 253] width 20 height 20
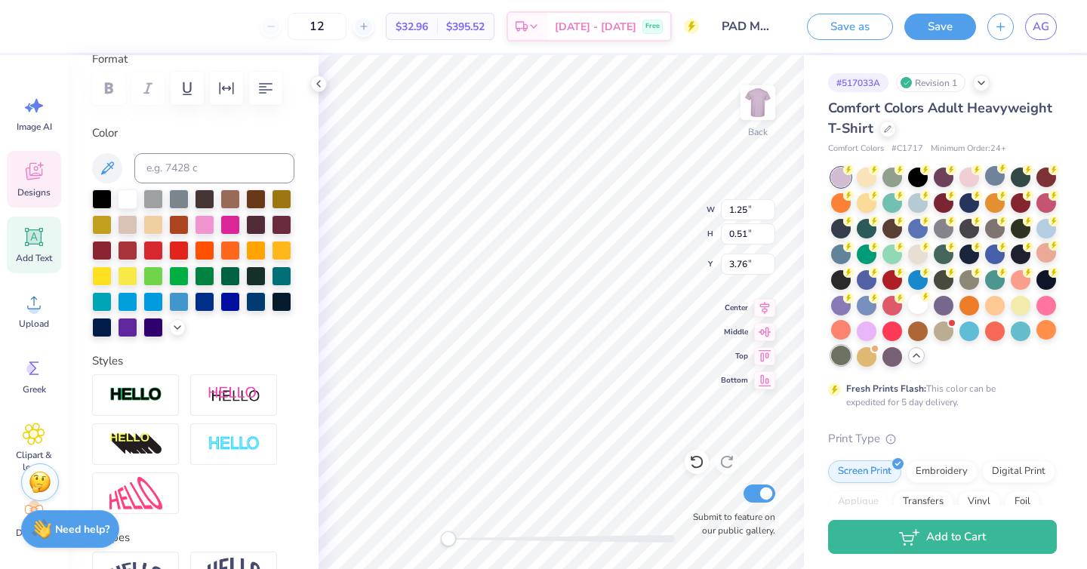
click at [845, 353] on div at bounding box center [841, 356] width 20 height 20
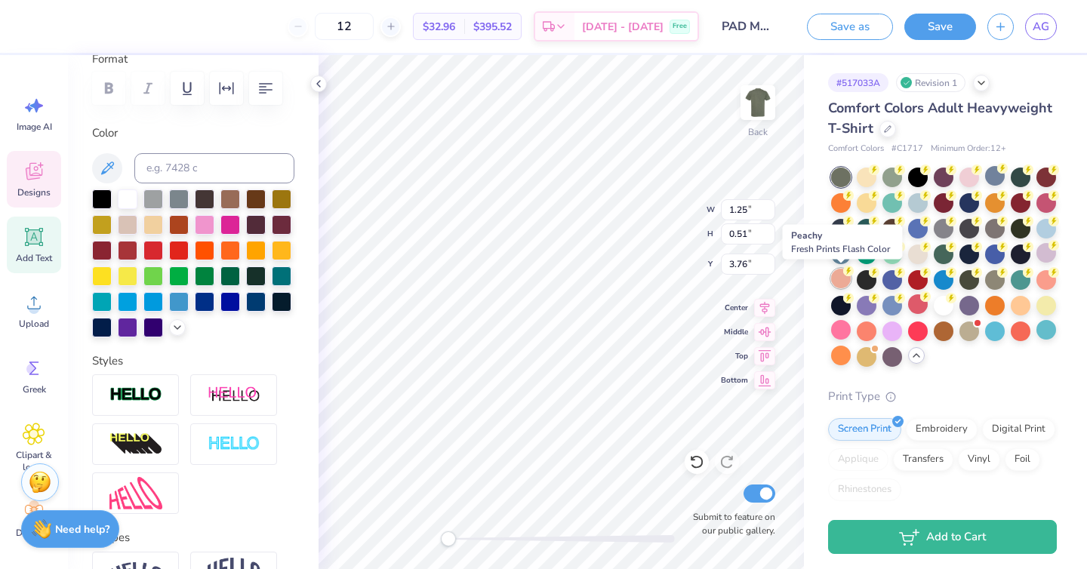
click at [844, 285] on div at bounding box center [841, 279] width 20 height 20
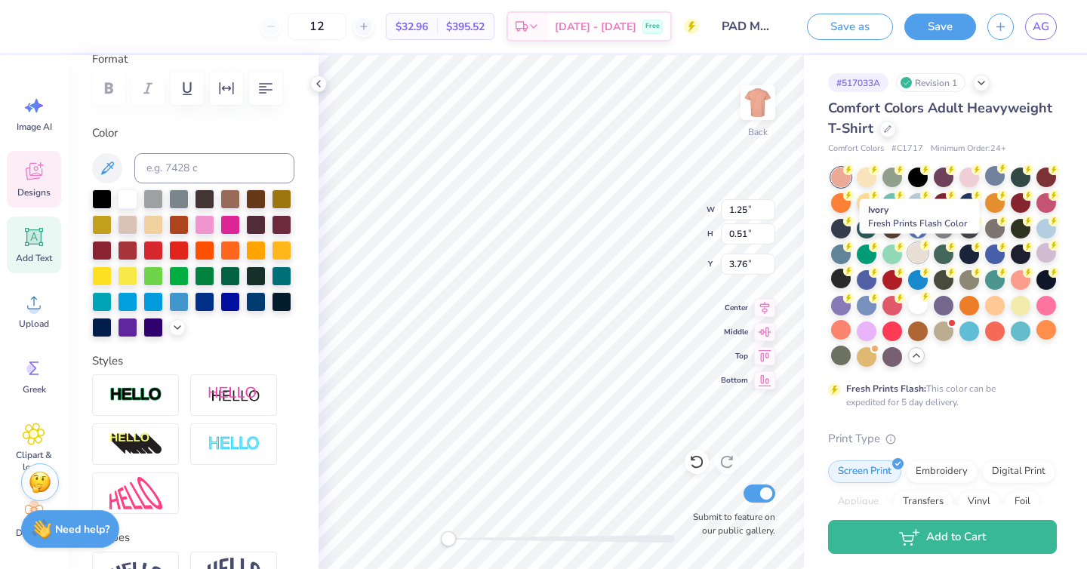
click at [924, 251] on div at bounding box center [918, 253] width 20 height 20
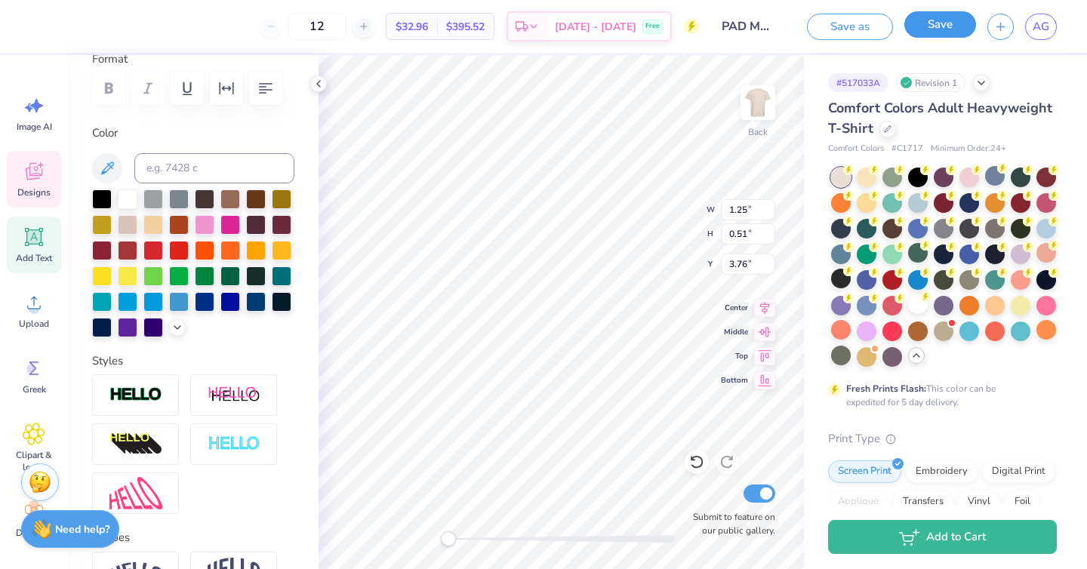
click at [952, 29] on button "Save" at bounding box center [941, 24] width 72 height 26
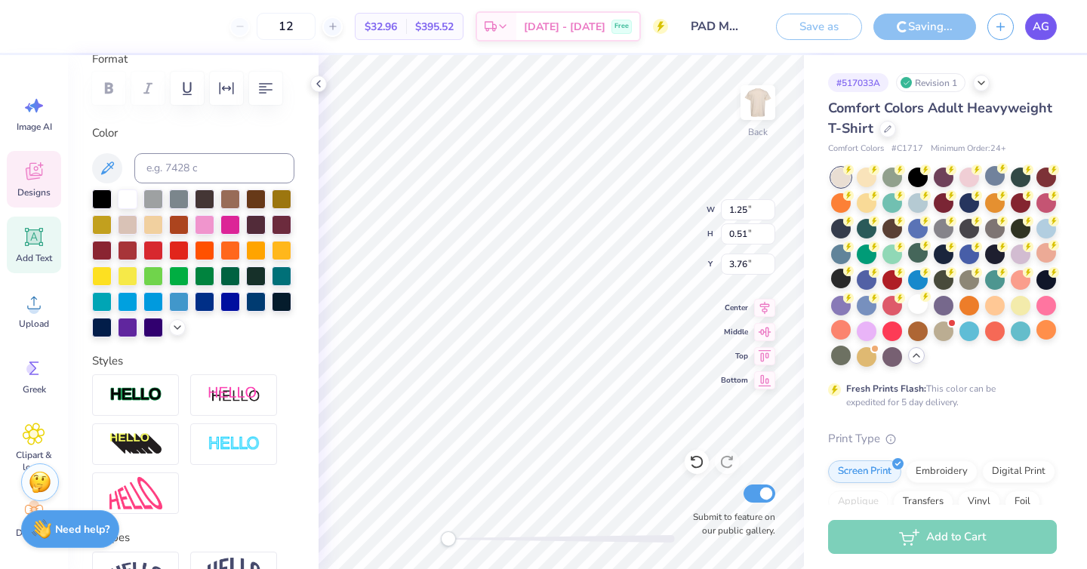
click at [1037, 20] on span "AG" at bounding box center [1041, 26] width 17 height 17
